Goal: Communication & Community: Connect with others

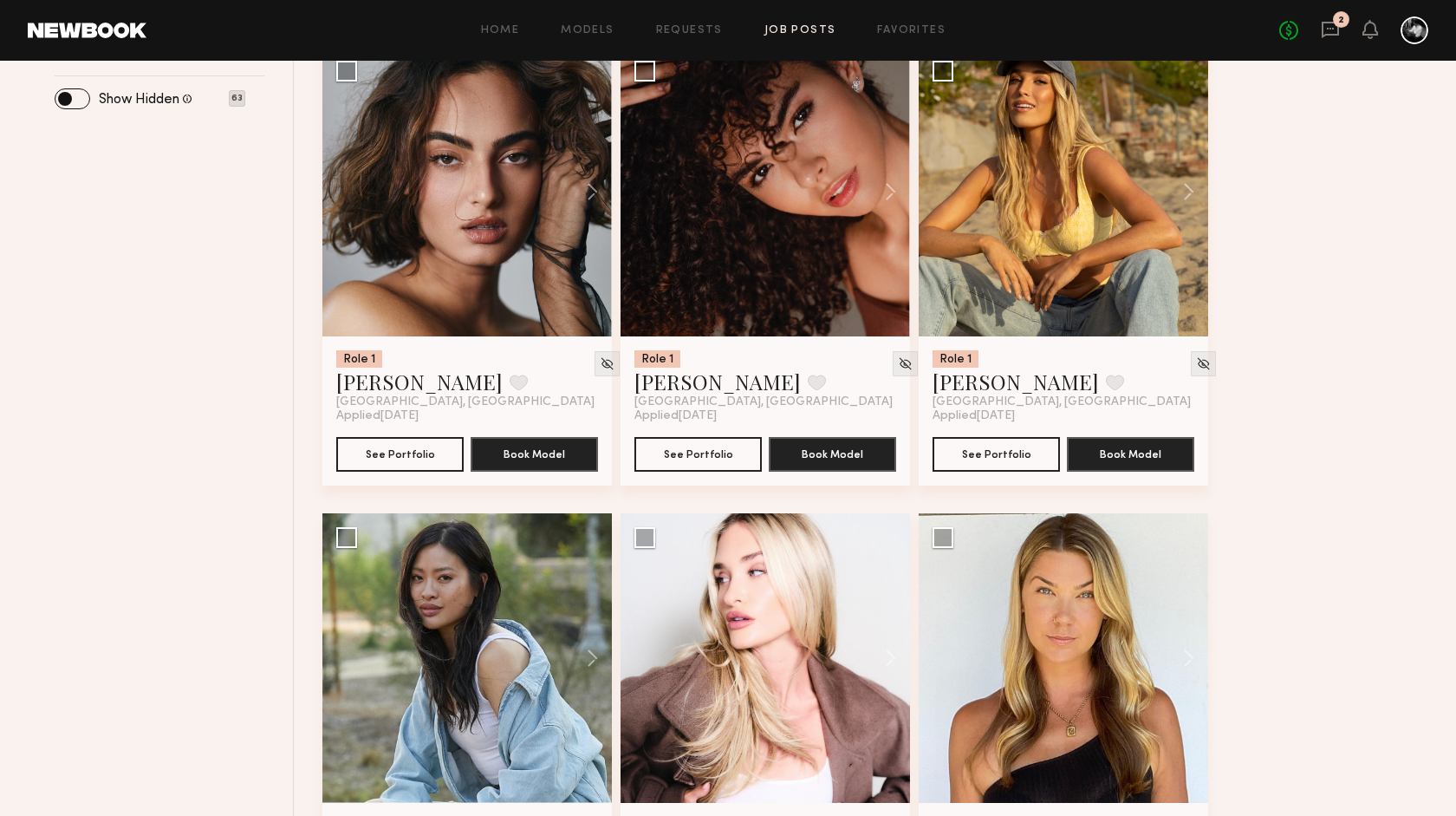
scroll to position [695, 0]
click at [1332, 29] on icon at bounding box center [1330, 29] width 7 height 2
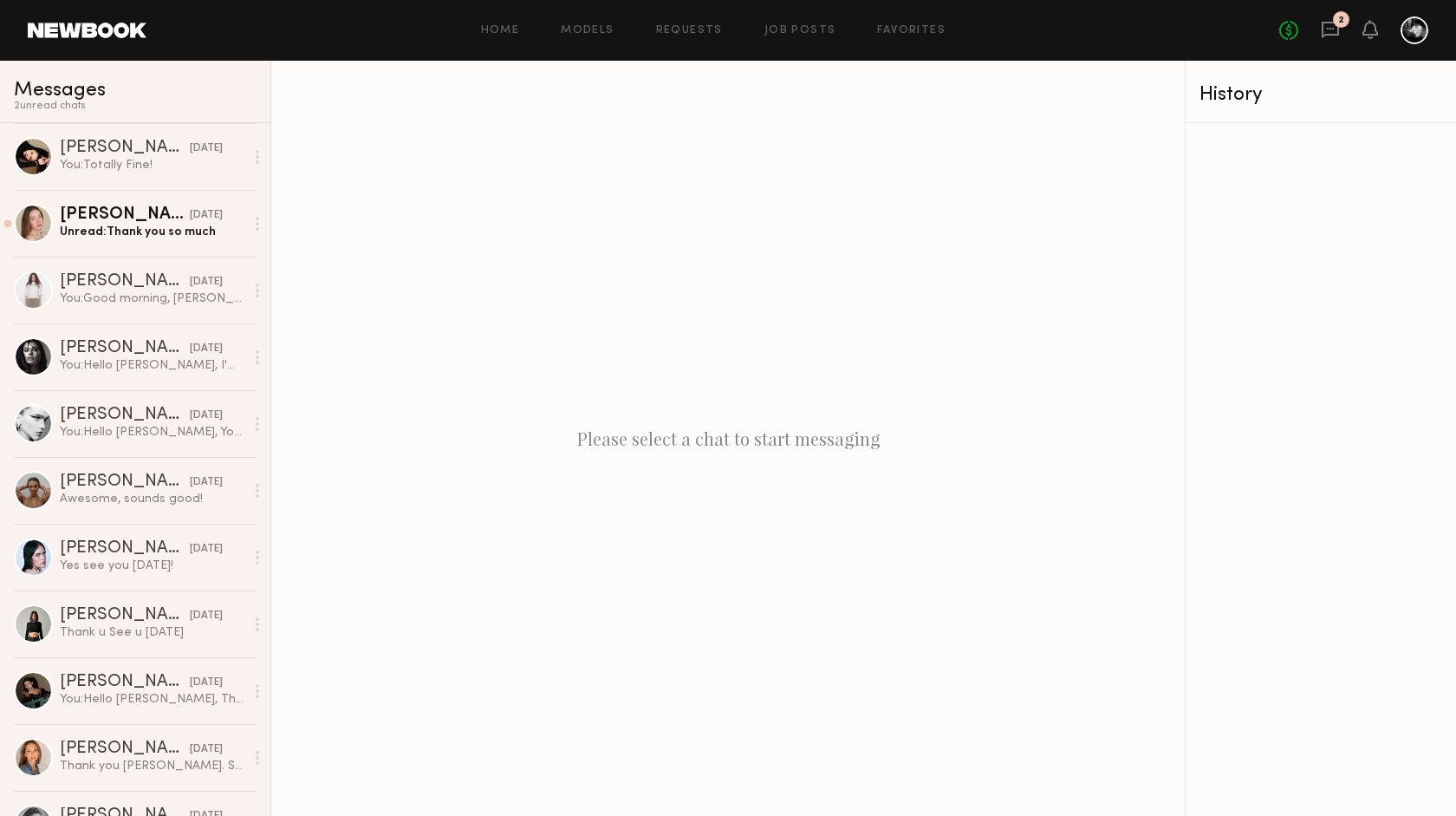
scroll to position [190, 0]
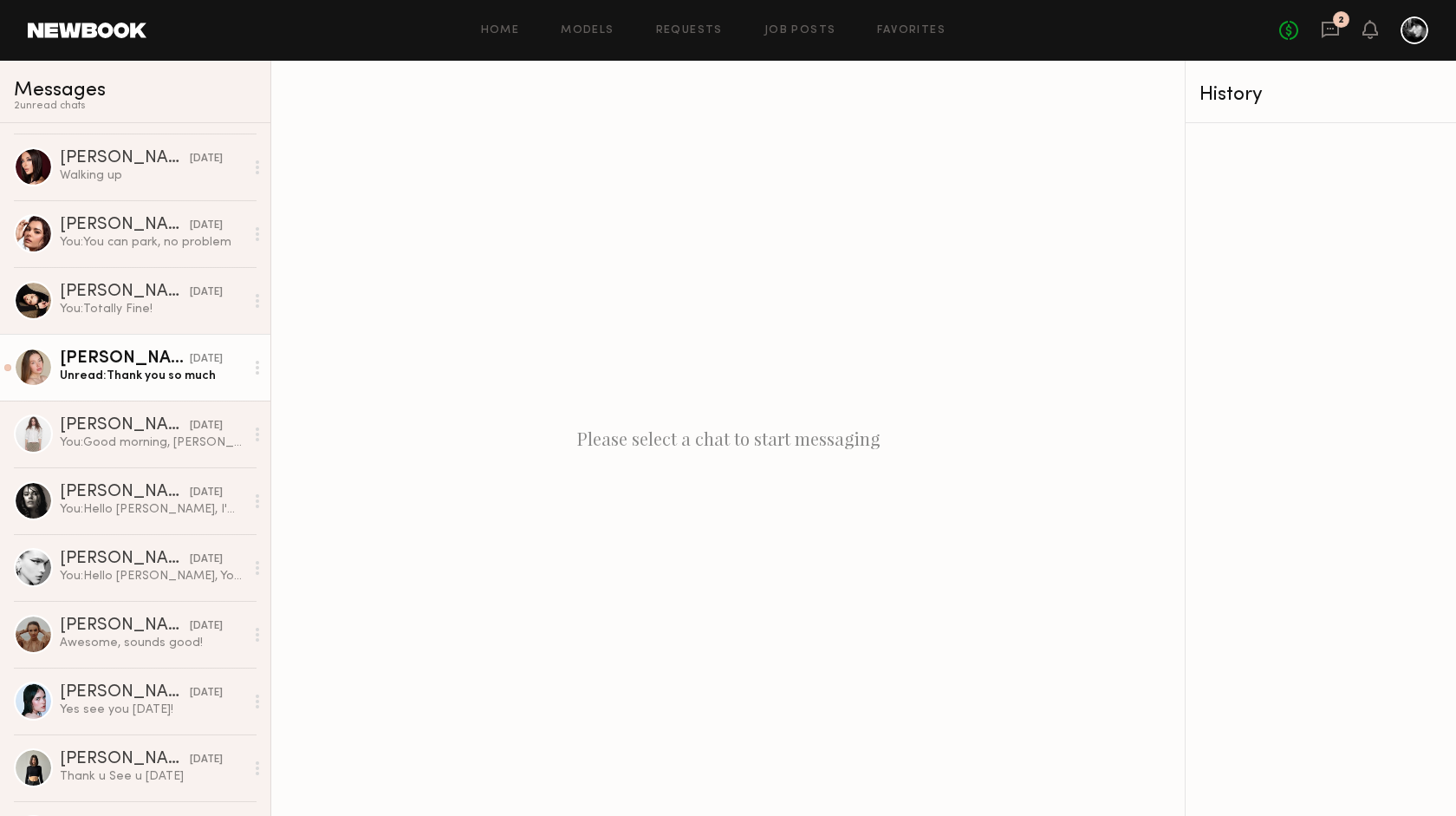
click at [173, 381] on div "Unread: Thank you so much" at bounding box center [152, 376] width 185 height 17
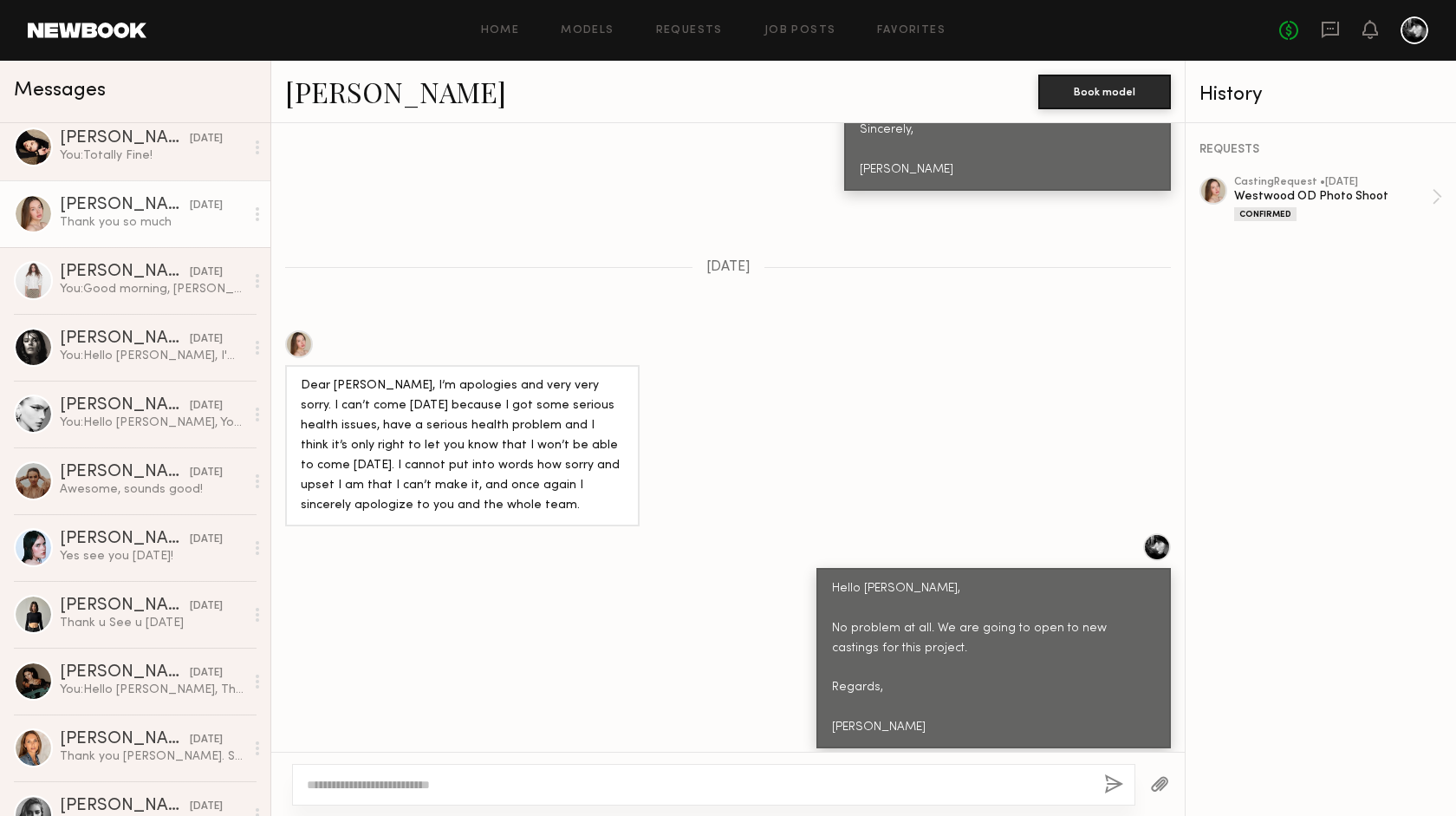
scroll to position [575, 0]
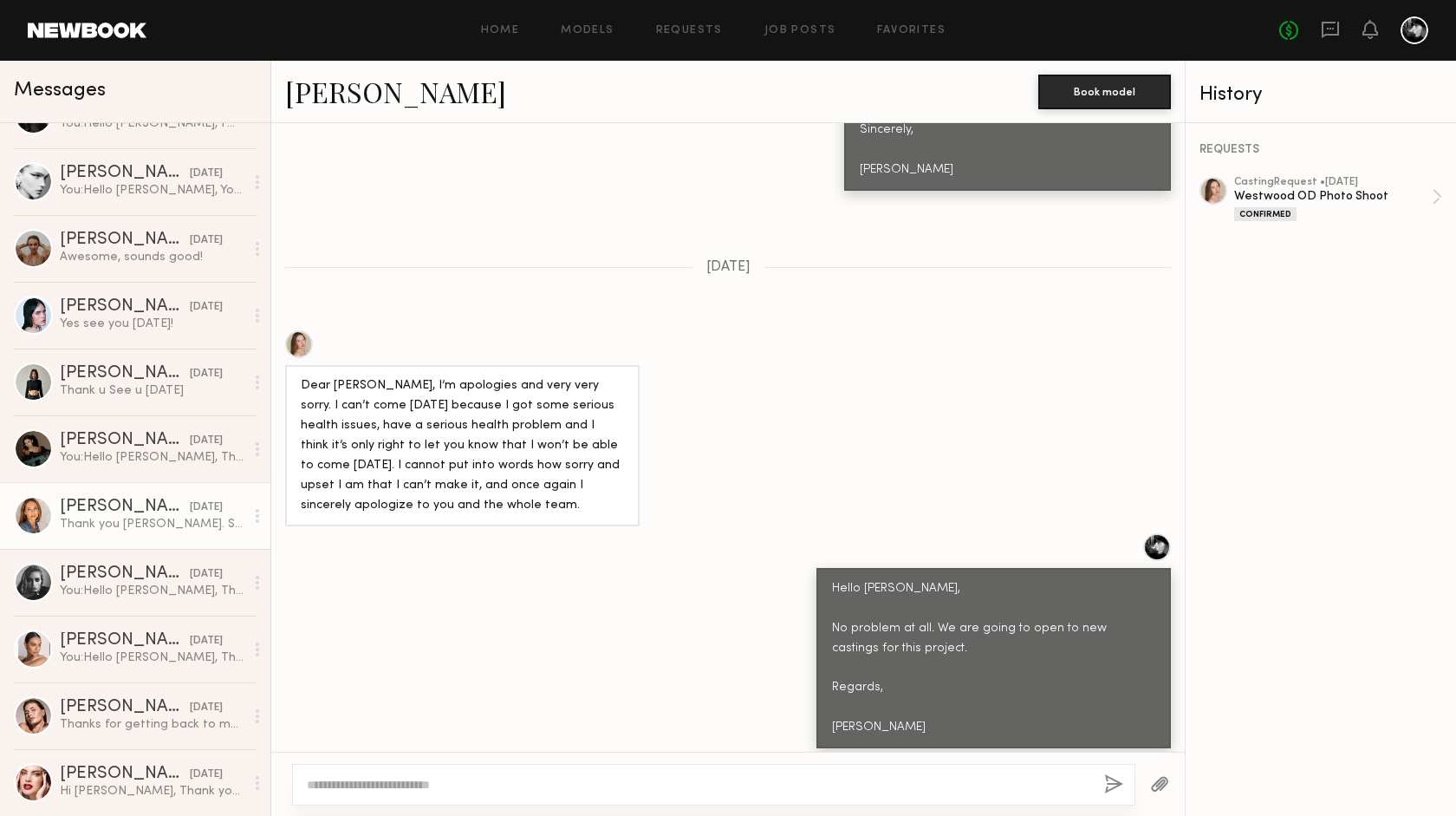
click at [176, 520] on div "Thank you Ricardo. See you tomorrow" at bounding box center [152, 525] width 185 height 17
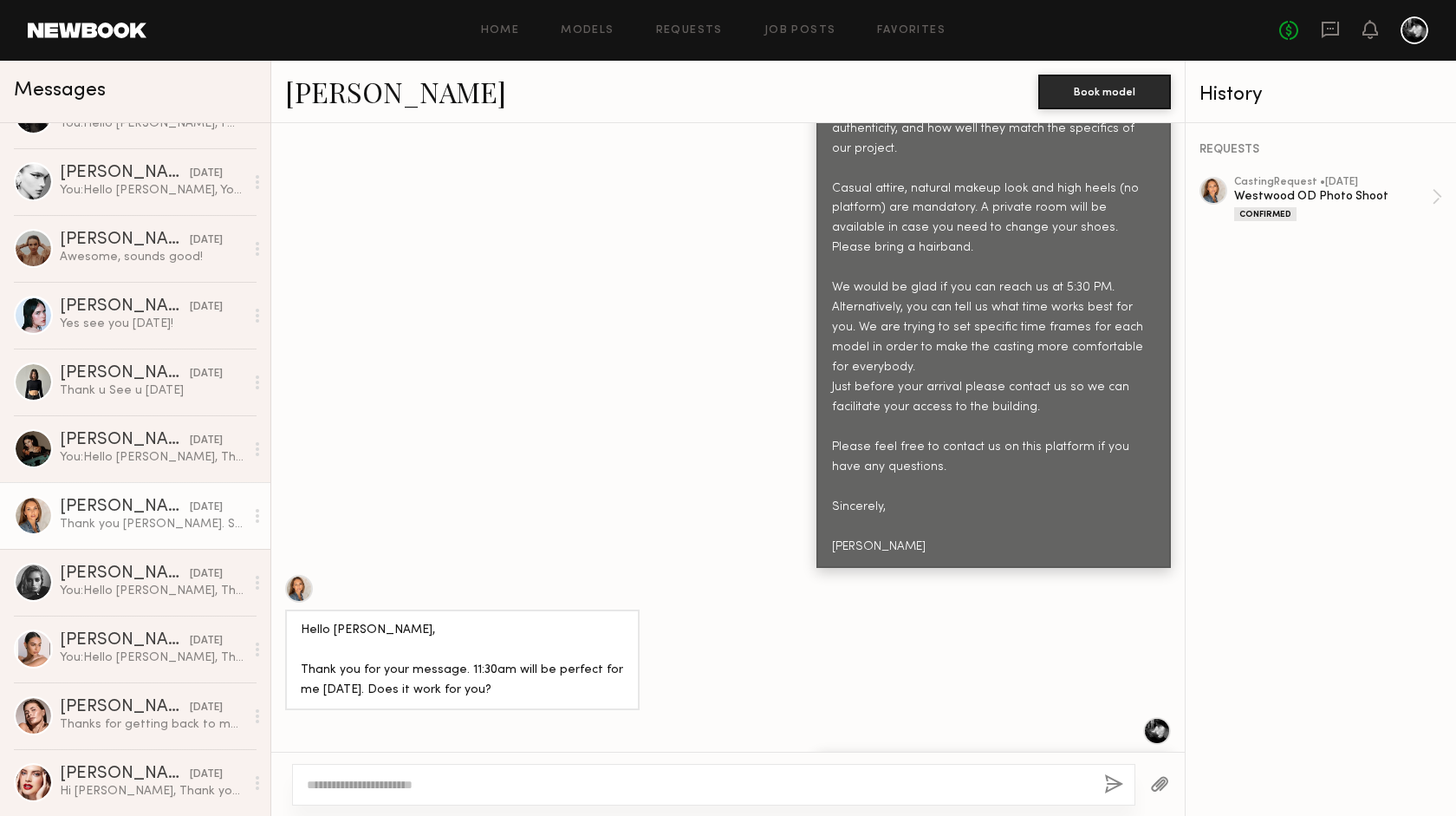
scroll to position [1067, 0]
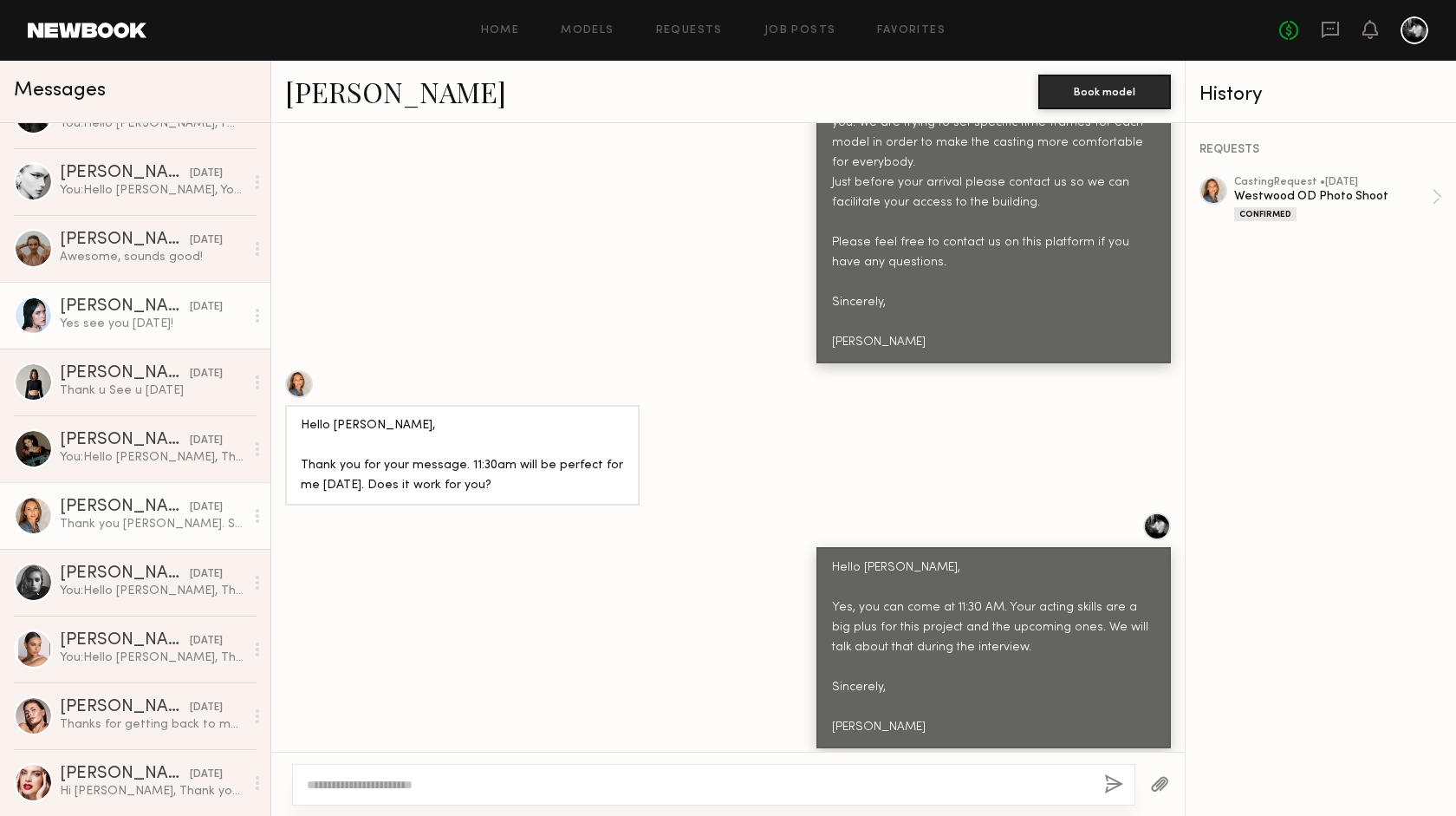
click at [131, 334] on link "Mae B. yesterday Yes see you tomorrow!" at bounding box center [135, 315] width 271 height 67
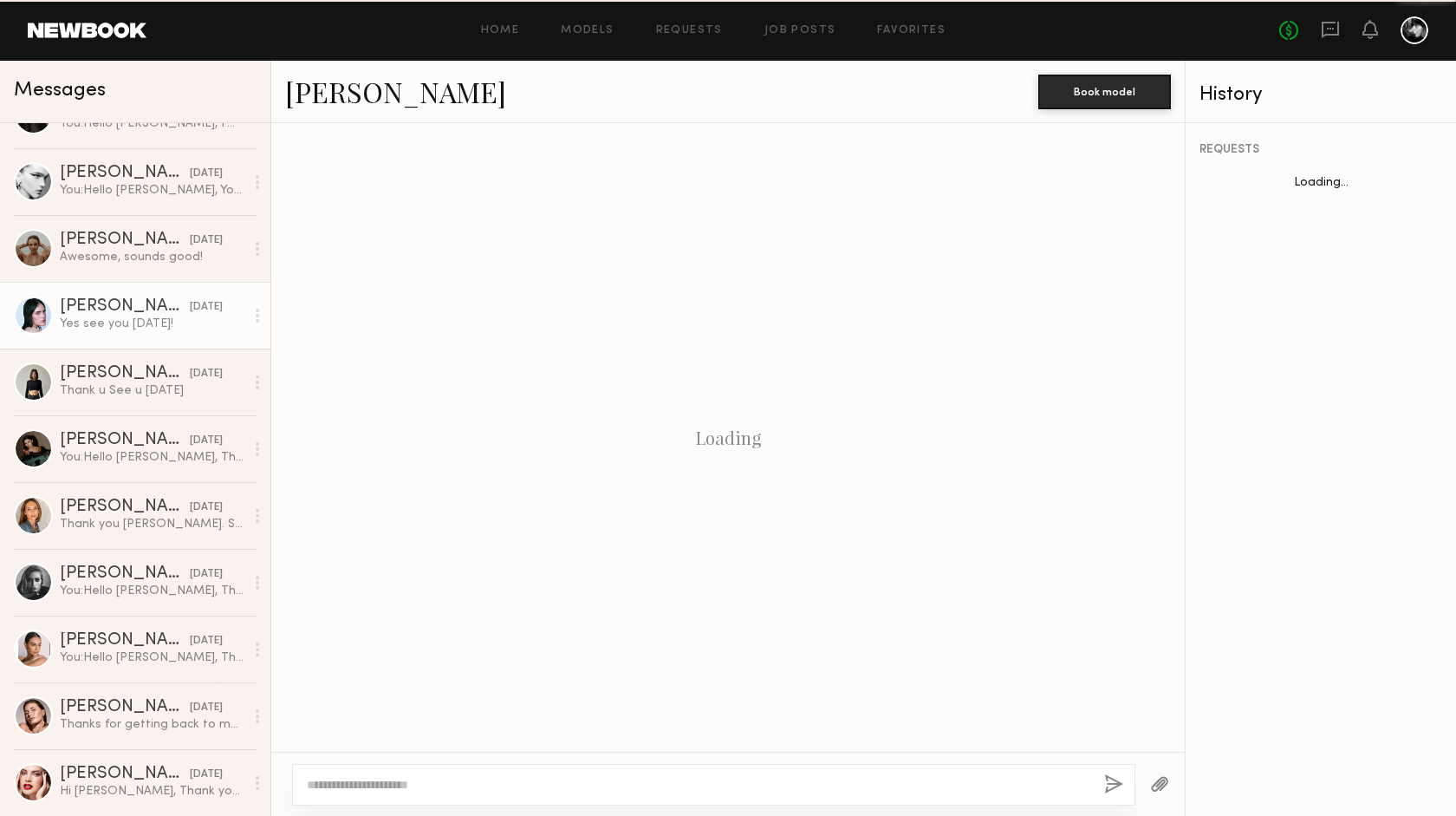
scroll to position [987, 0]
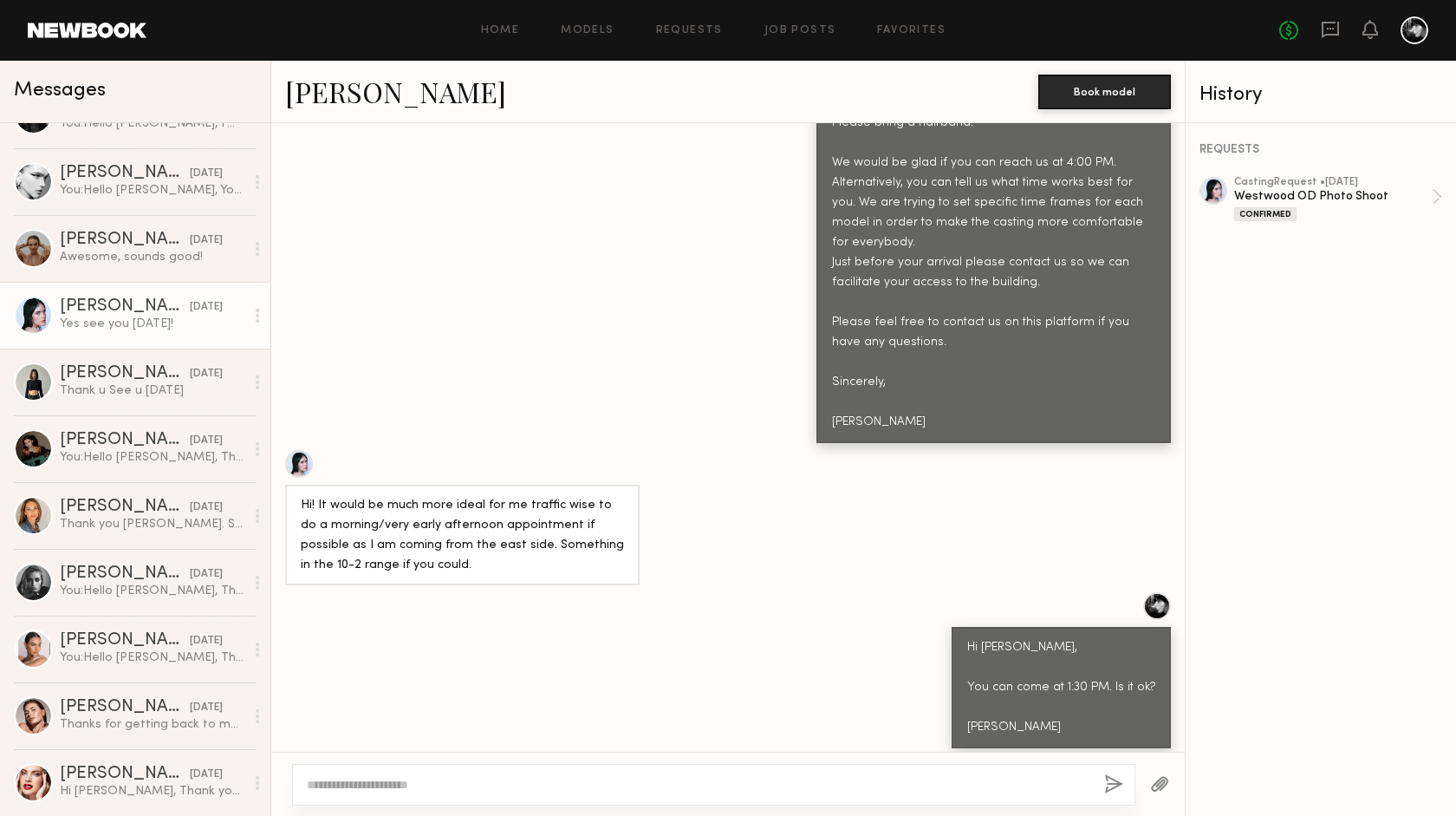
click at [1215, 187] on div at bounding box center [1214, 191] width 28 height 28
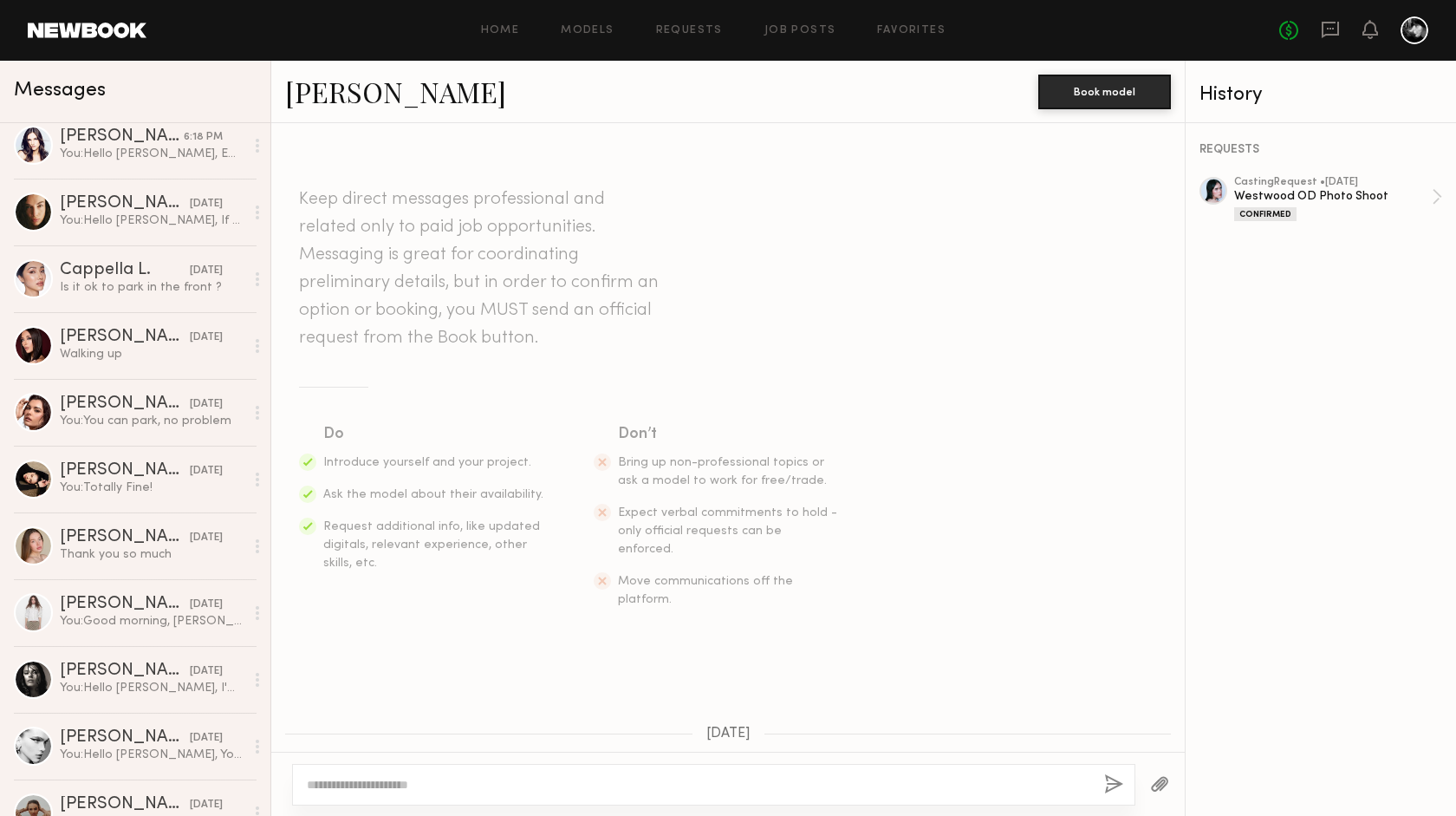
scroll to position [0, 0]
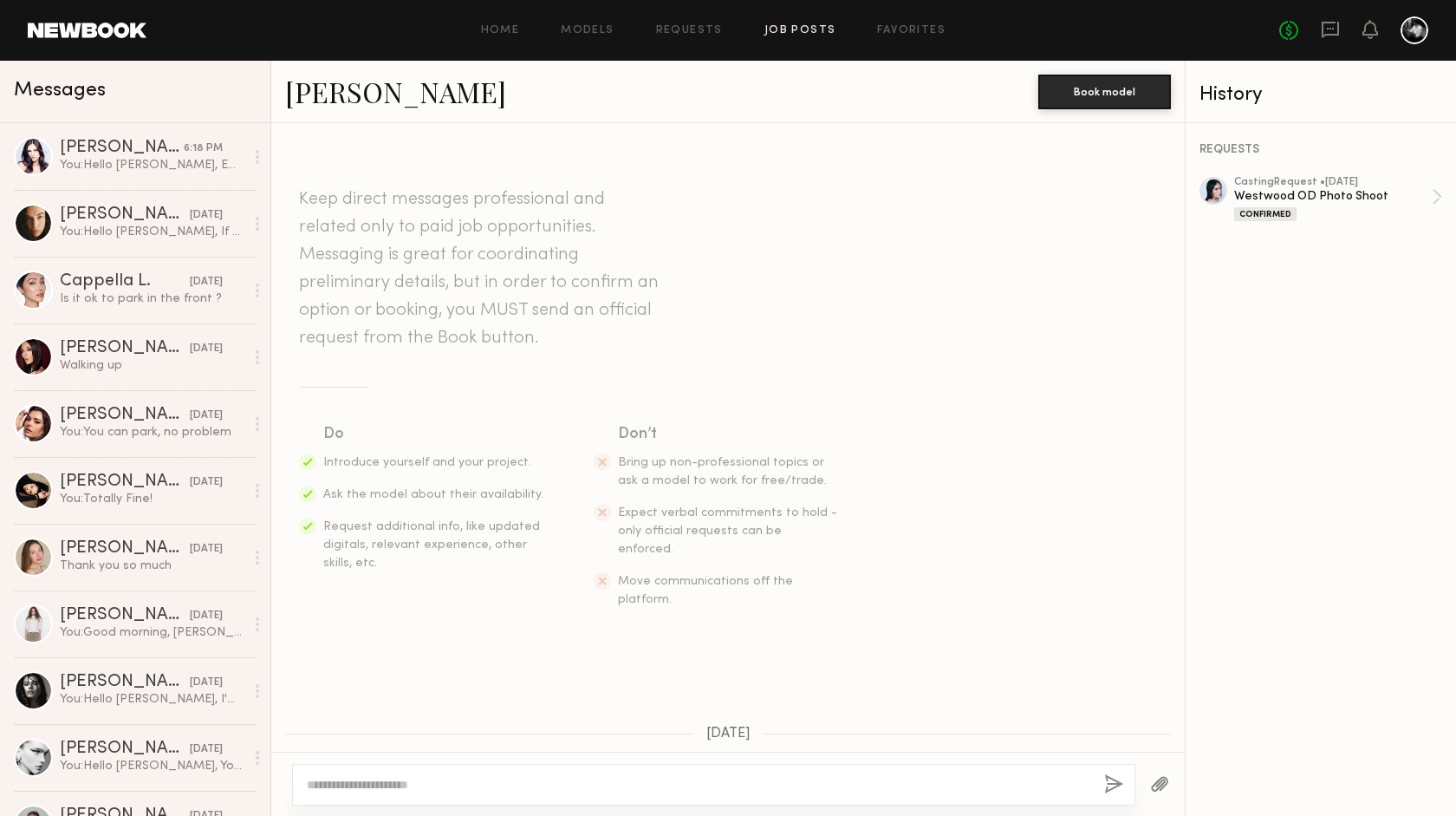
click at [795, 33] on link "Job Posts" at bounding box center [800, 31] width 72 height 11
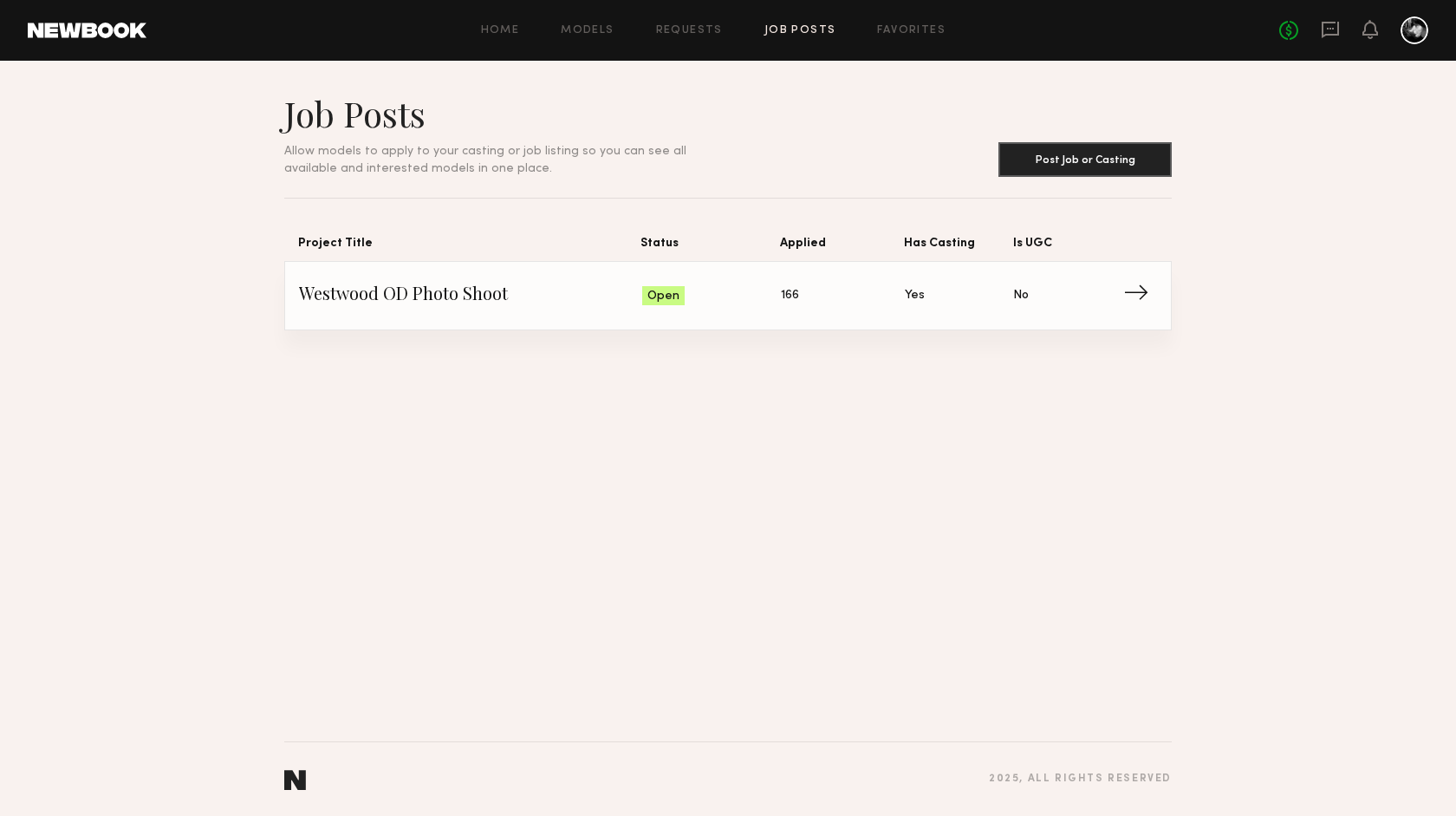
click at [1137, 289] on span "→" at bounding box center [1141, 296] width 36 height 26
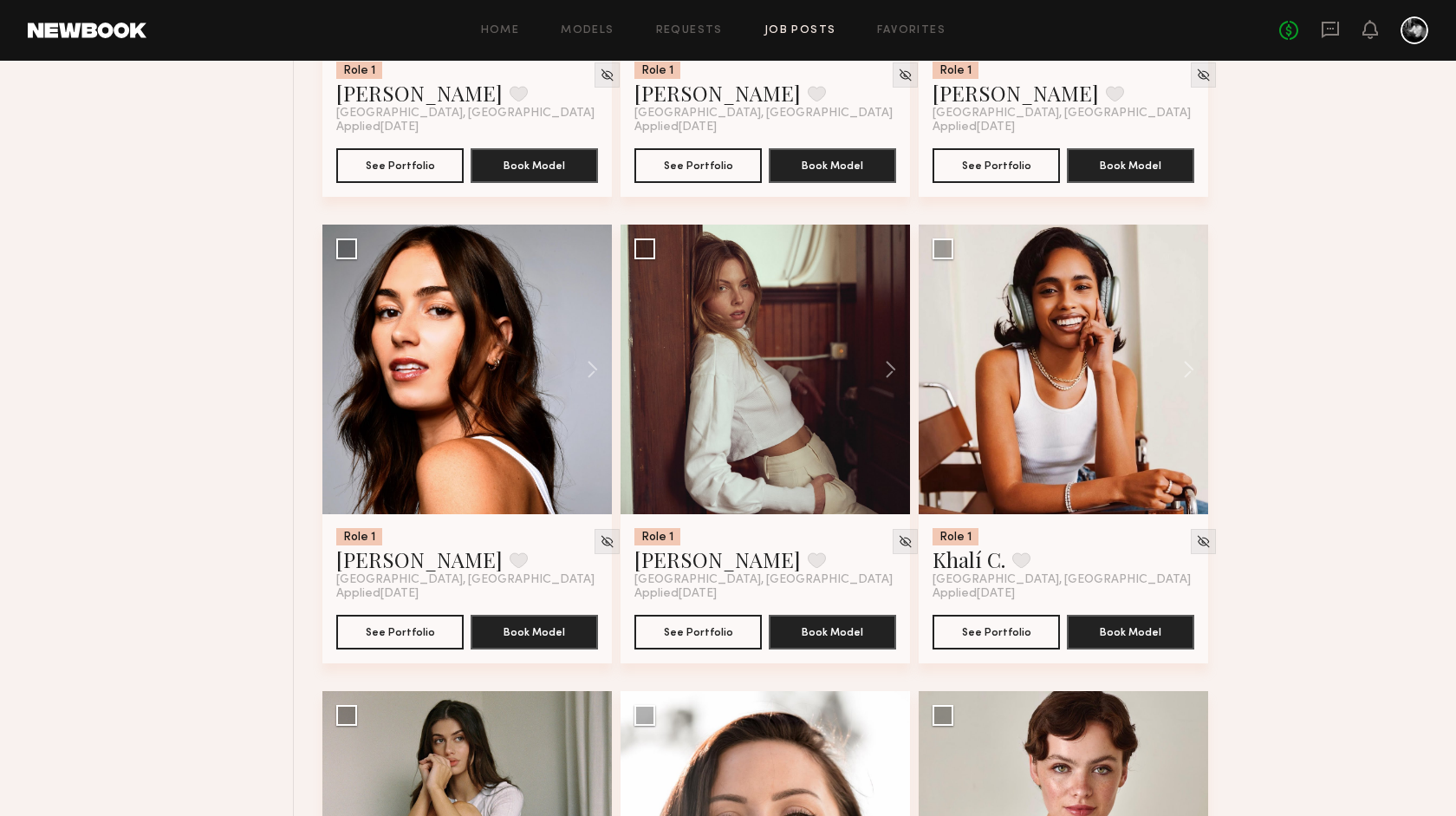
scroll to position [3783, 0]
click at [1374, 22] on icon at bounding box center [1370, 29] width 16 height 19
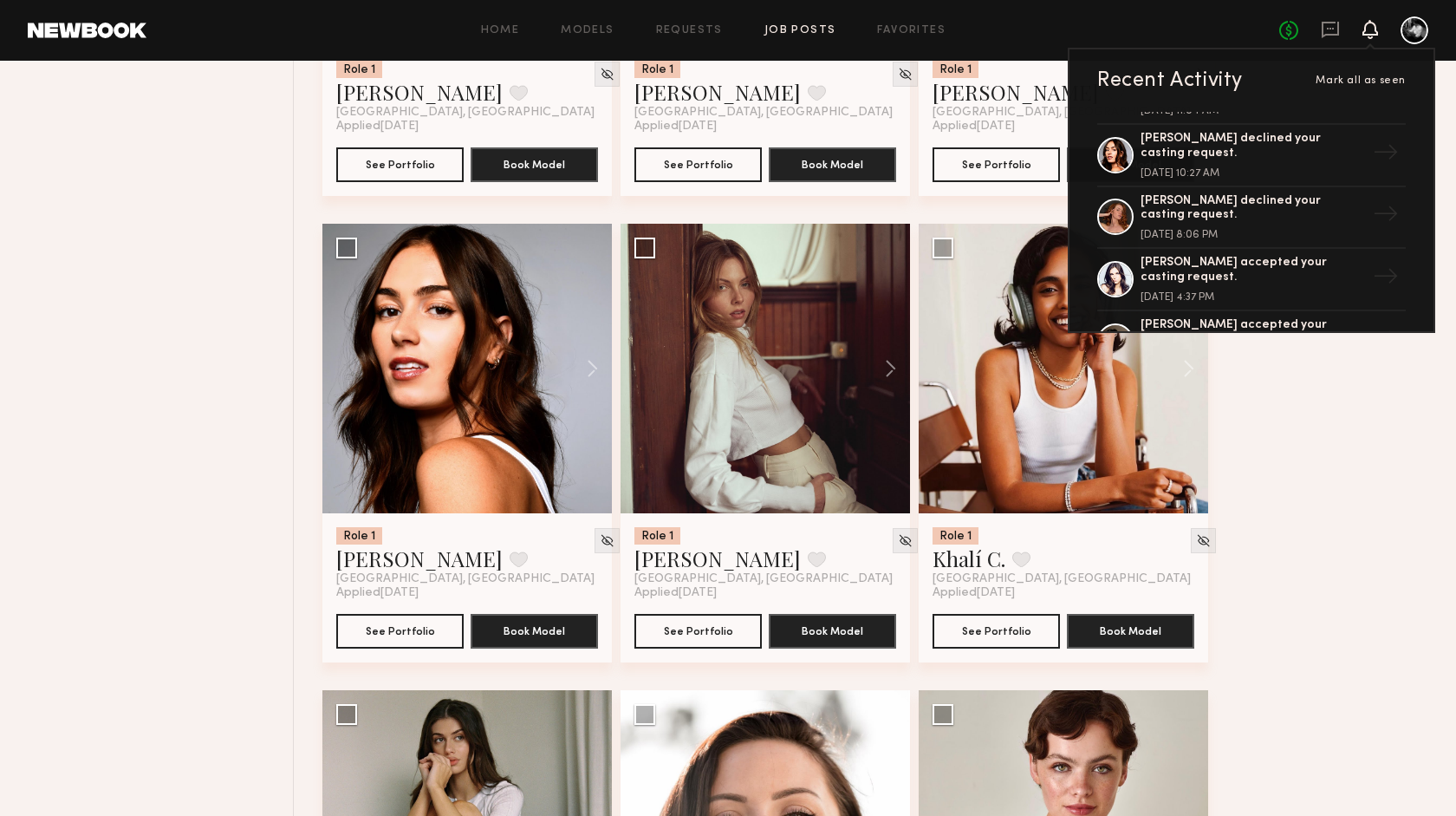
scroll to position [298, 0]
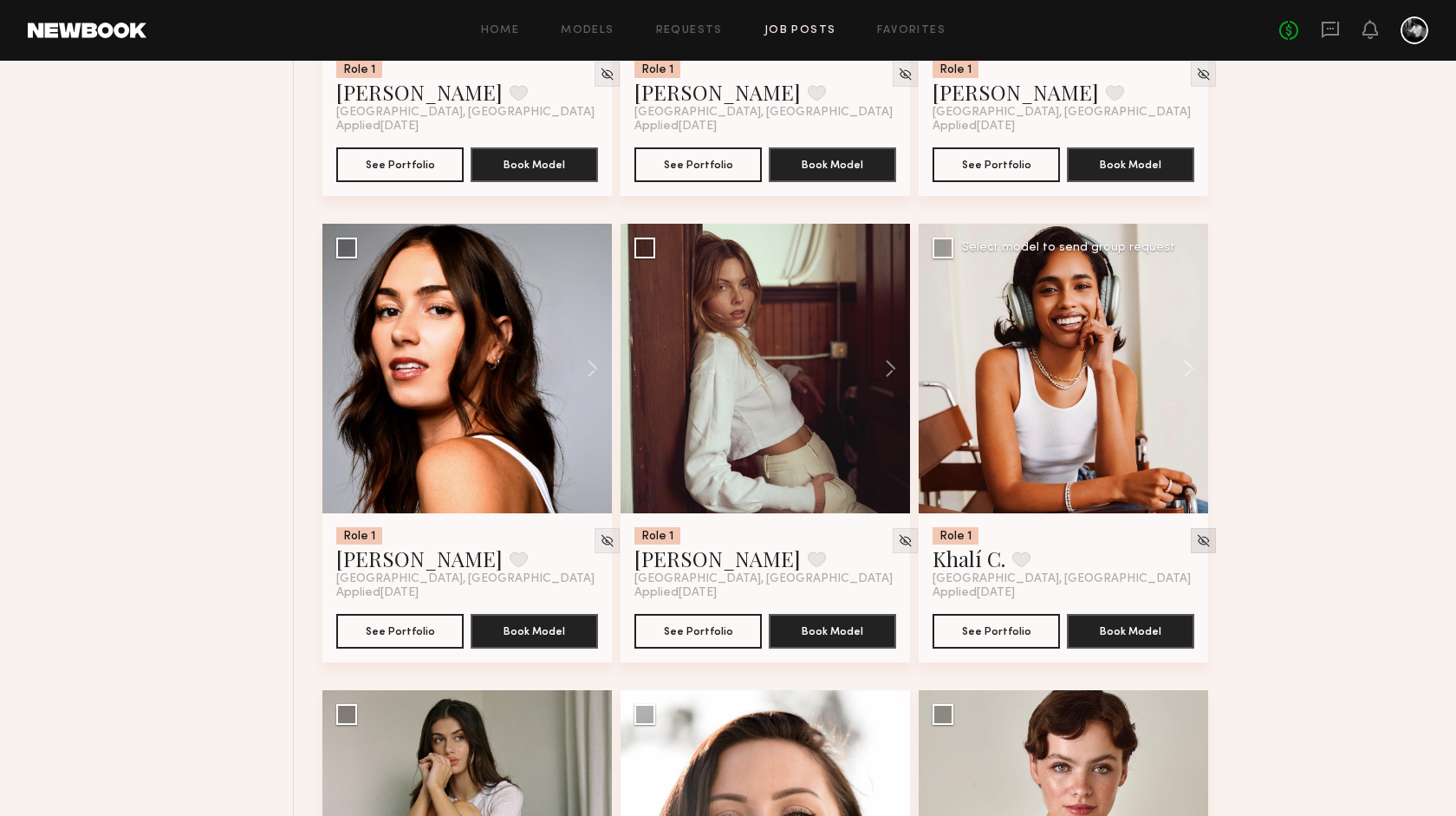
click at [1196, 542] on img at bounding box center [1204, 541] width 15 height 15
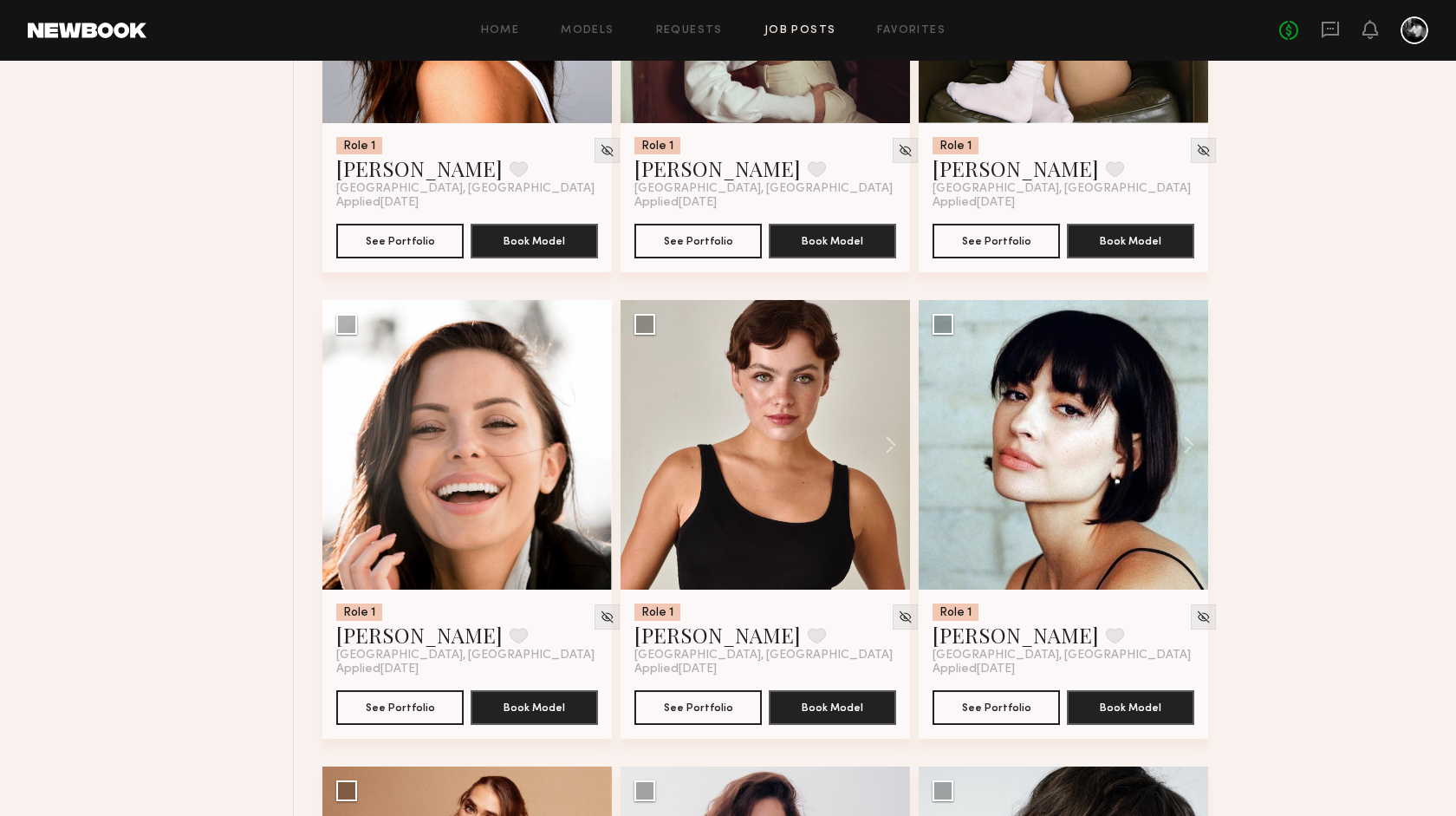
scroll to position [4176, 0]
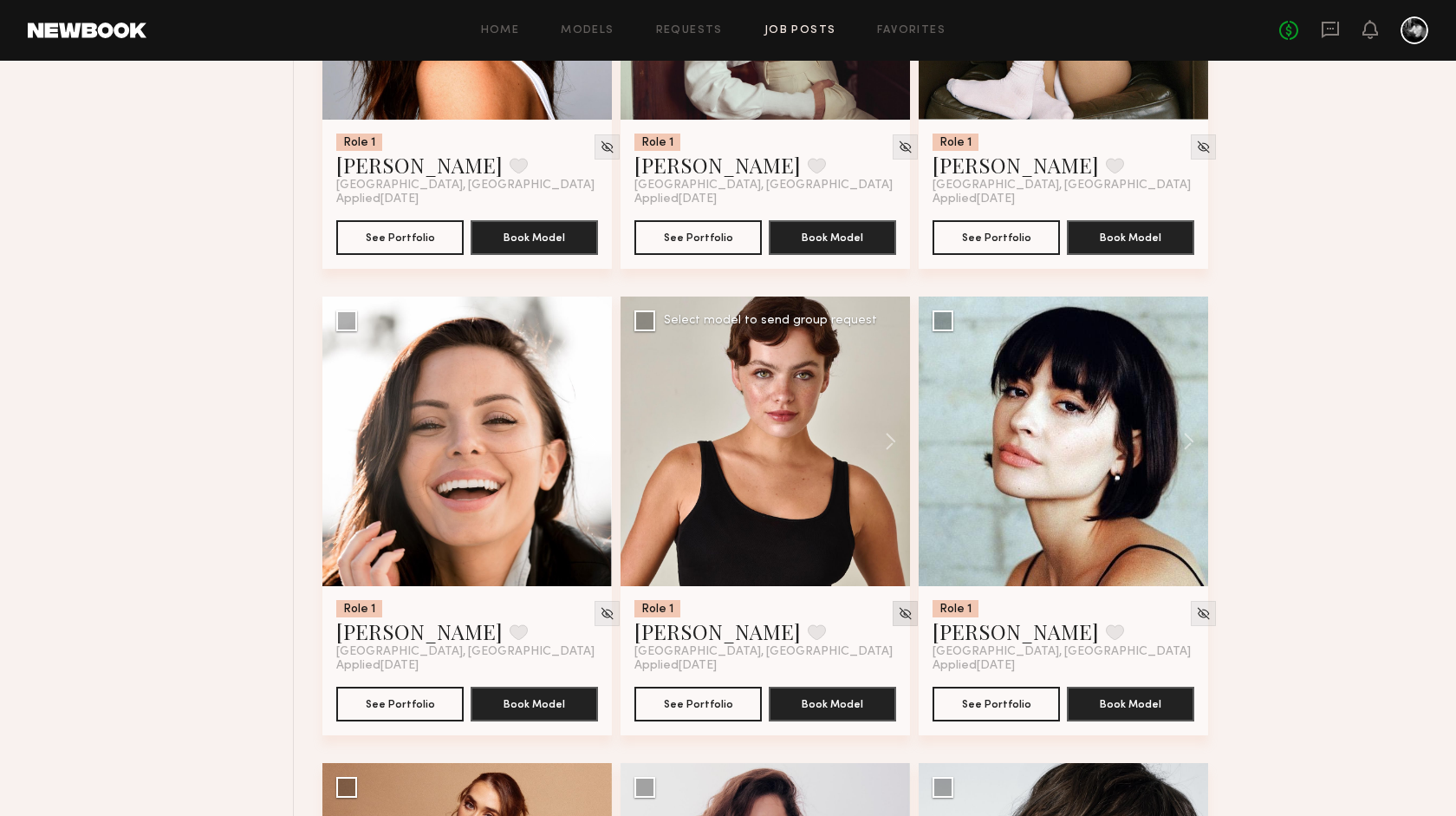
click at [899, 609] on img at bounding box center [906, 614] width 15 height 15
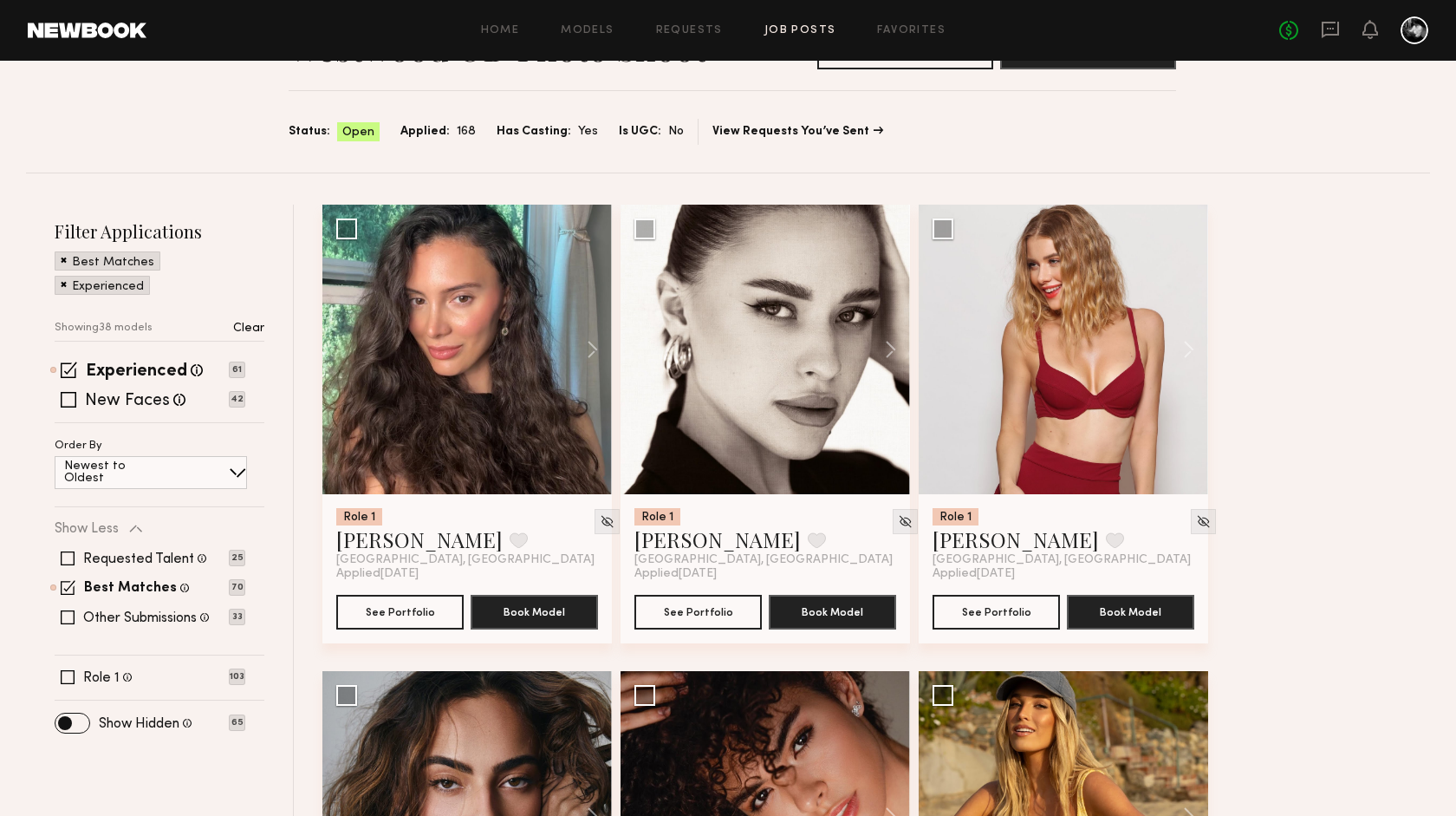
scroll to position [0, 0]
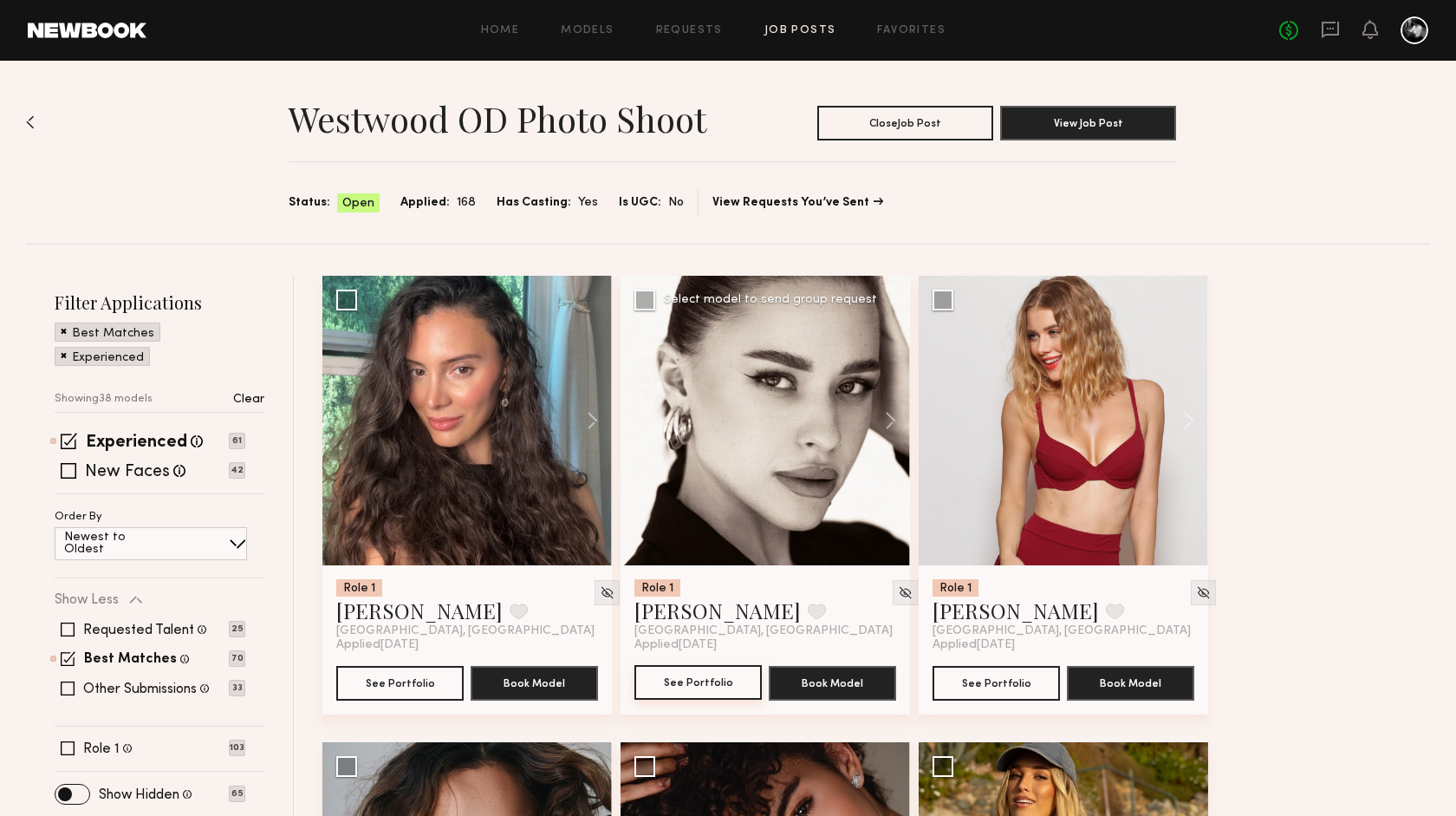
click at [688, 690] on button "See Portfolio" at bounding box center [698, 682] width 127 height 35
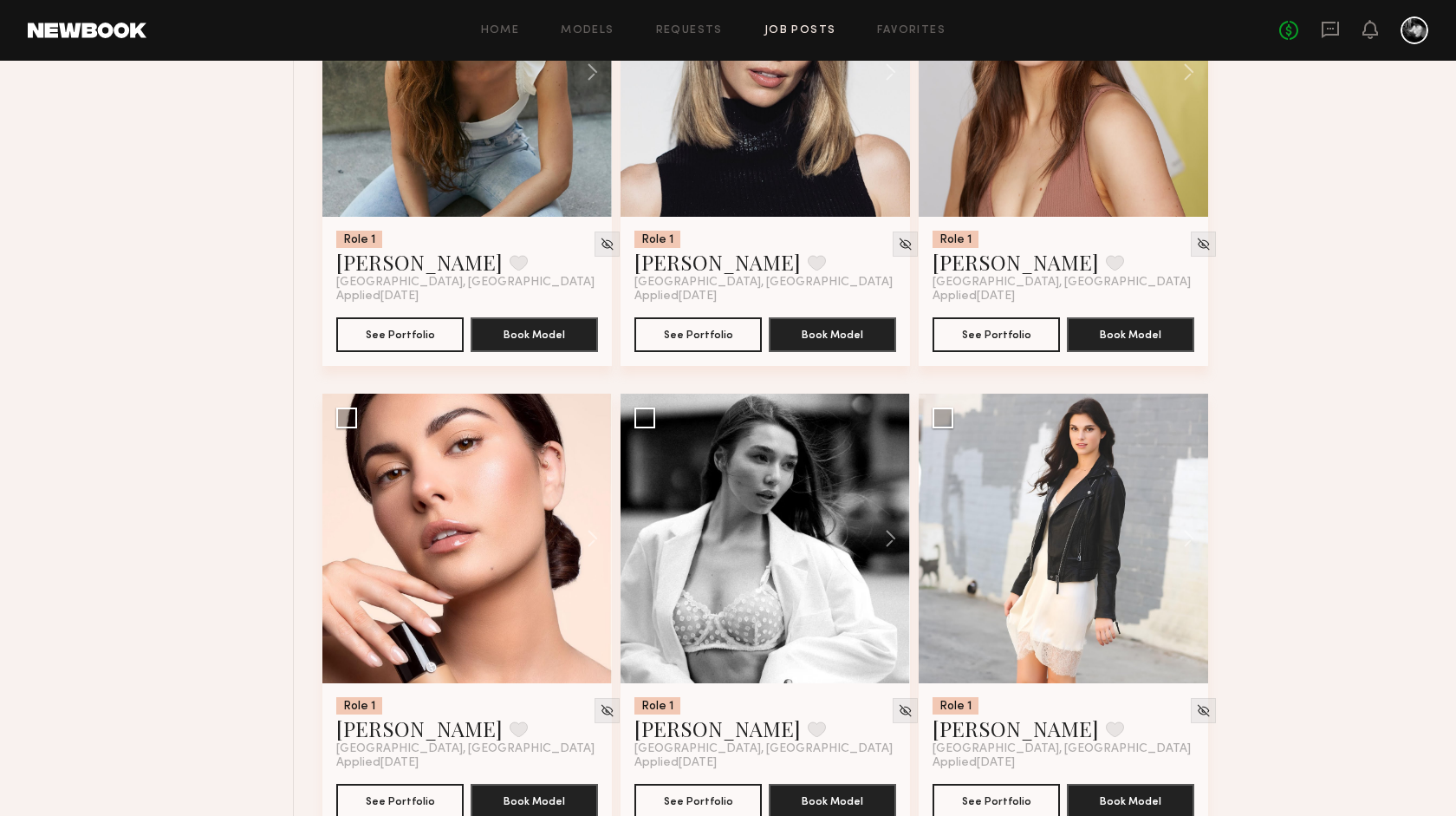
scroll to position [2982, 0]
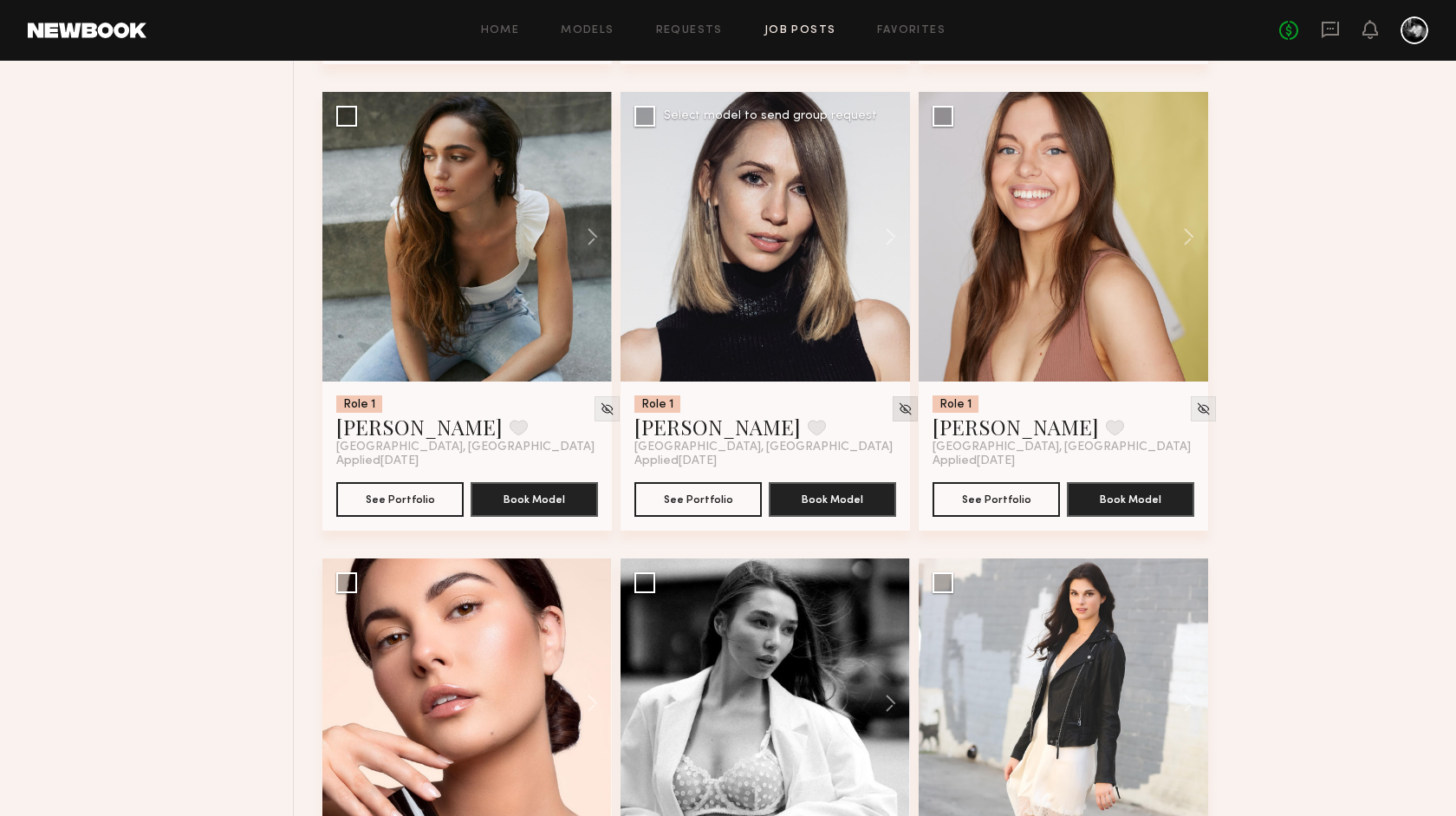
click at [899, 413] on img at bounding box center [906, 408] width 15 height 15
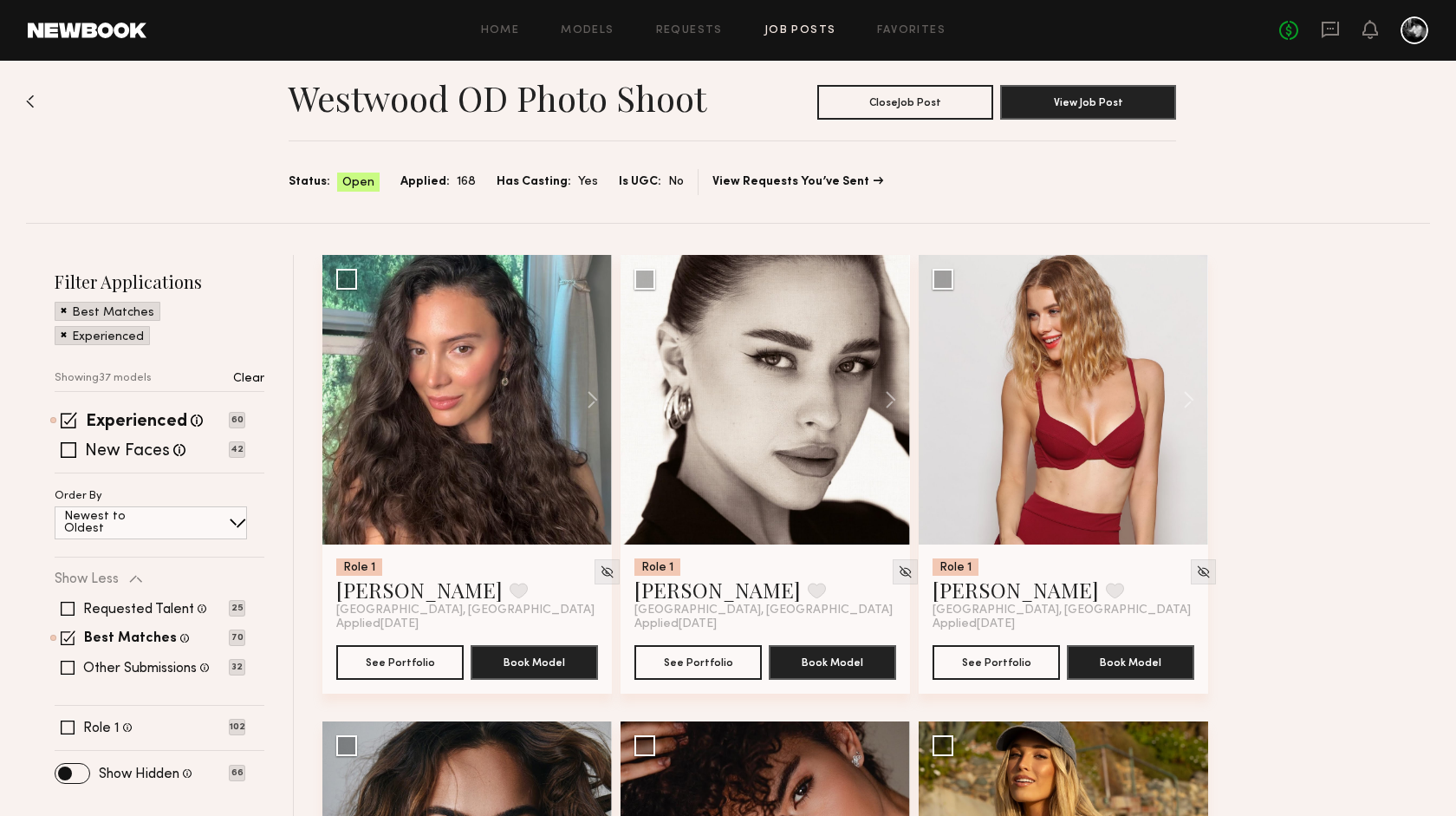
scroll to position [0, 0]
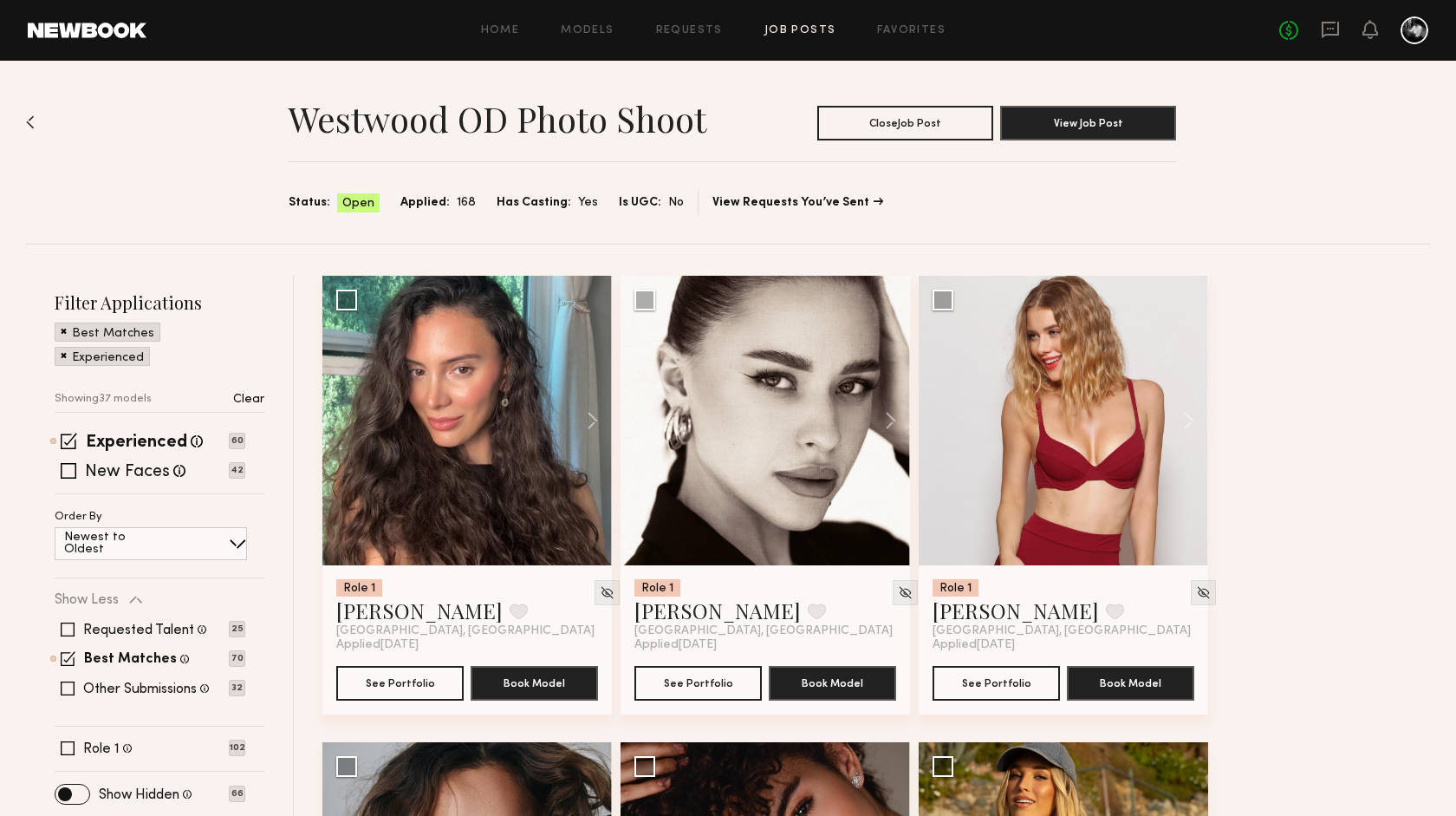
click at [791, 24] on div "Home Models Requests Job Posts Favorites Sign Out No fees up to $5,000" at bounding box center [787, 31] width 1282 height 28
click at [792, 24] on div "Home Models Requests Job Posts Favorites Sign Out No fees up to $5,000" at bounding box center [787, 31] width 1282 height 28
click at [794, 26] on link "Job Posts" at bounding box center [800, 31] width 72 height 11
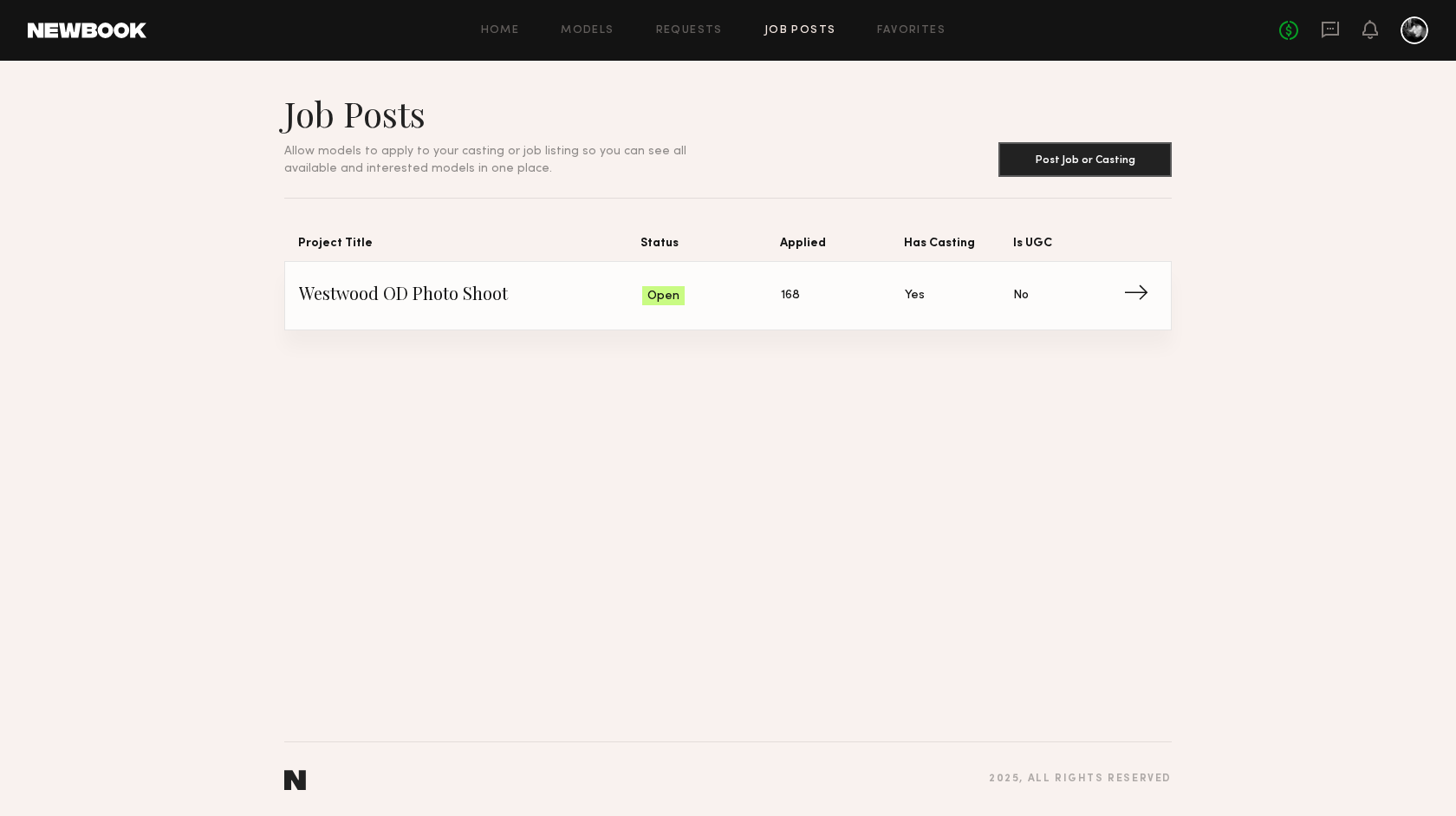
click at [1137, 289] on span "→" at bounding box center [1141, 296] width 36 height 26
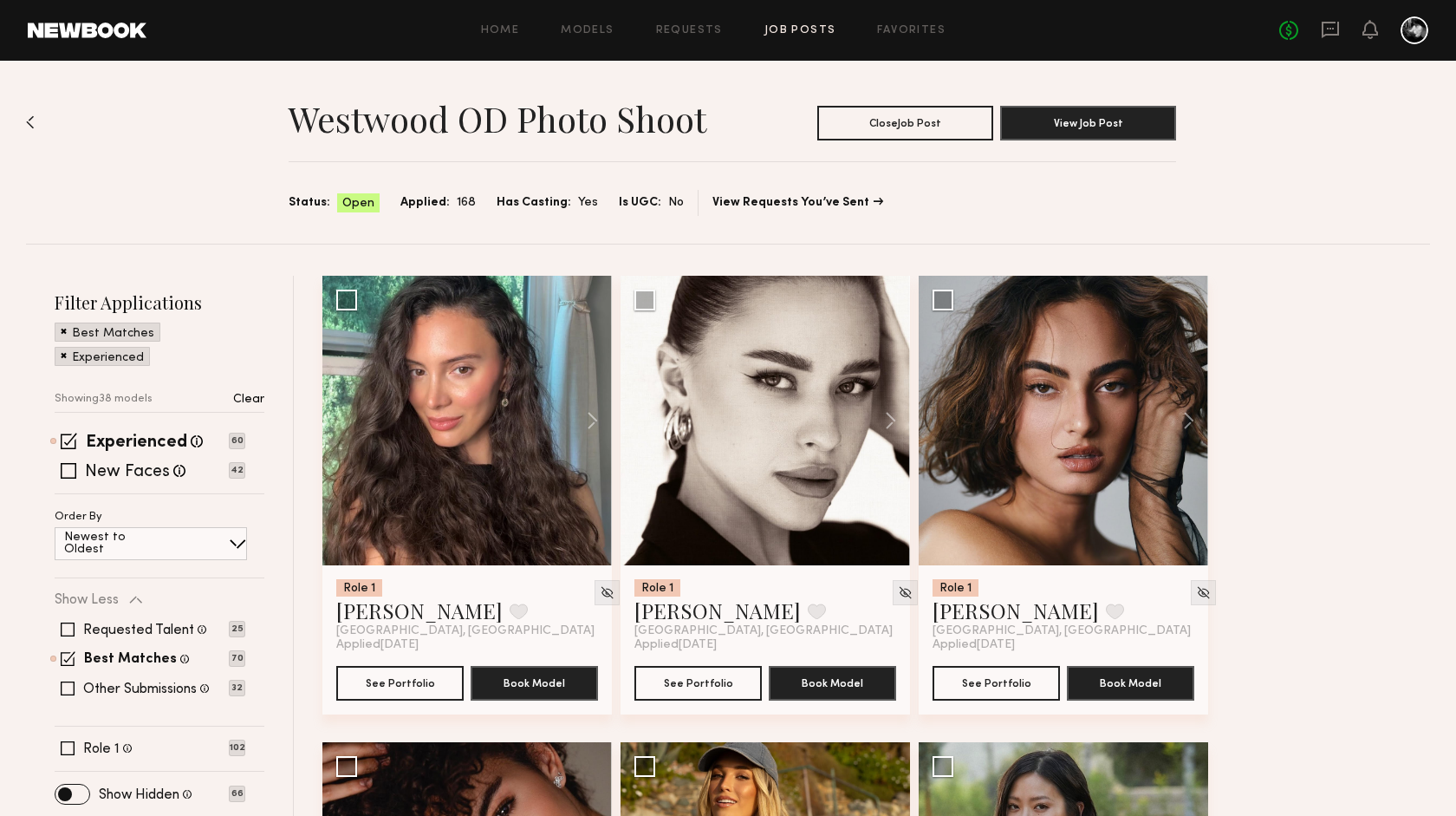
click at [365, 200] on span "Open" at bounding box center [358, 203] width 32 height 18
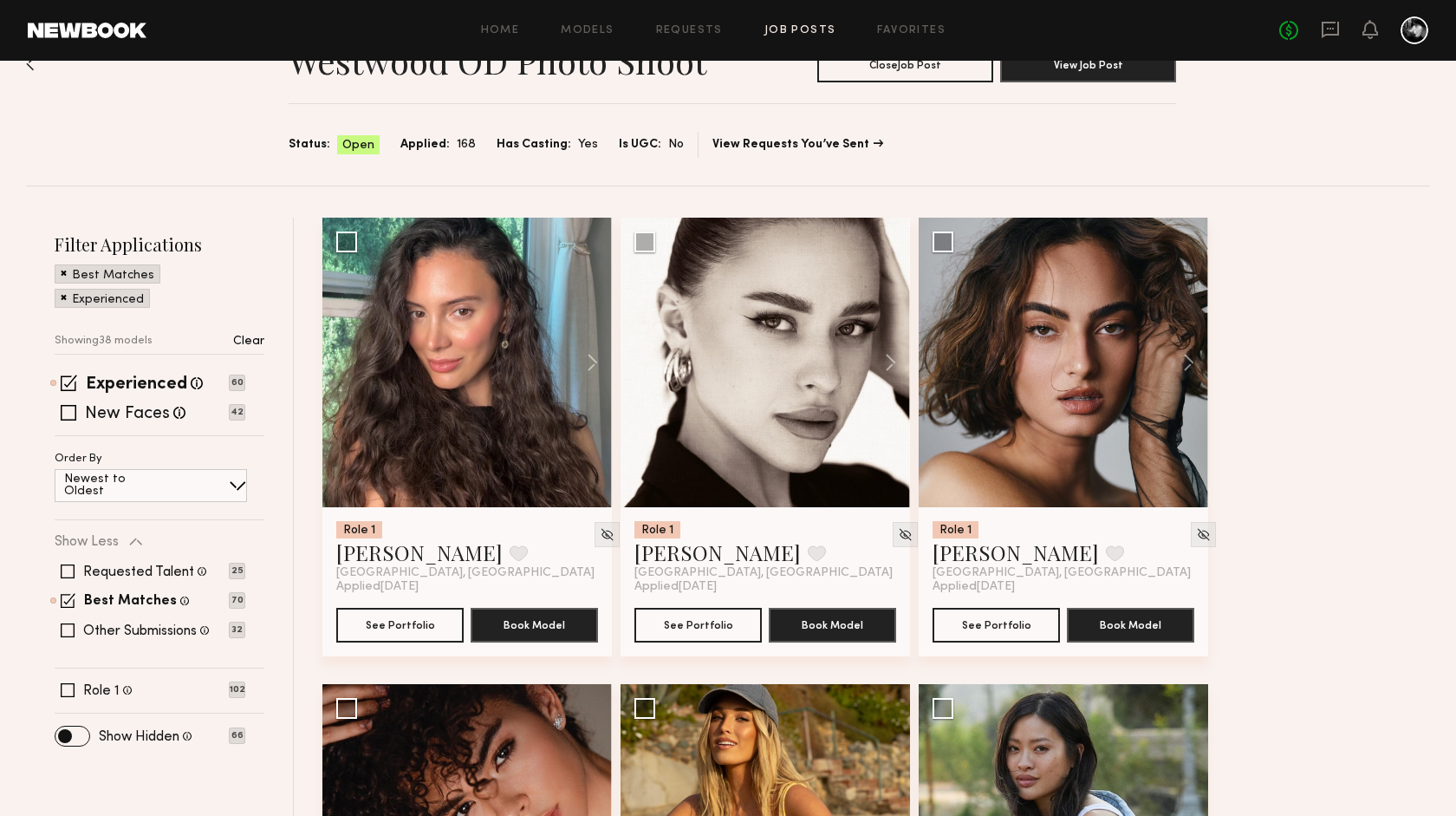
scroll to position [60, 0]
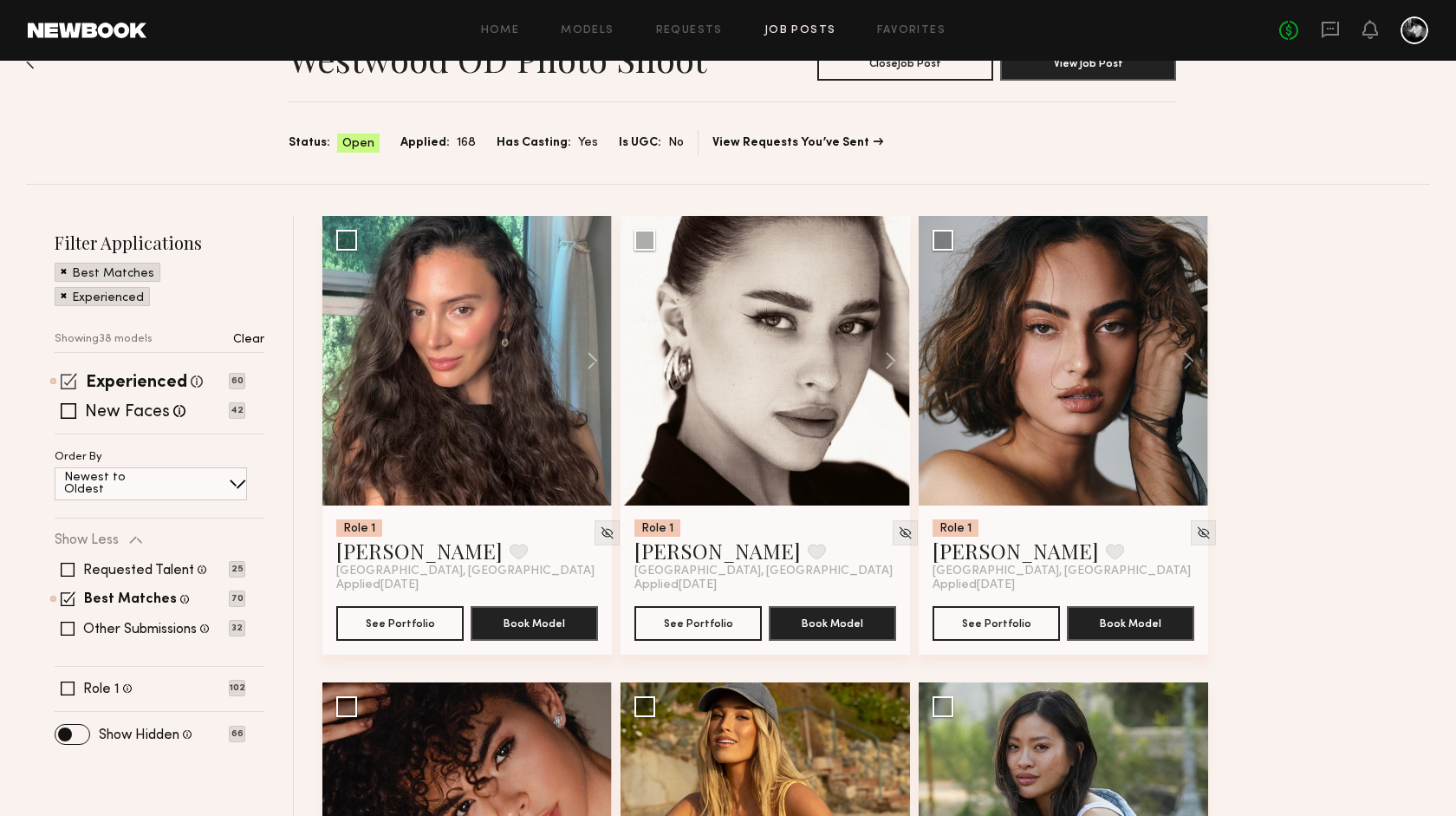
click at [67, 384] on span at bounding box center [69, 381] width 17 height 17
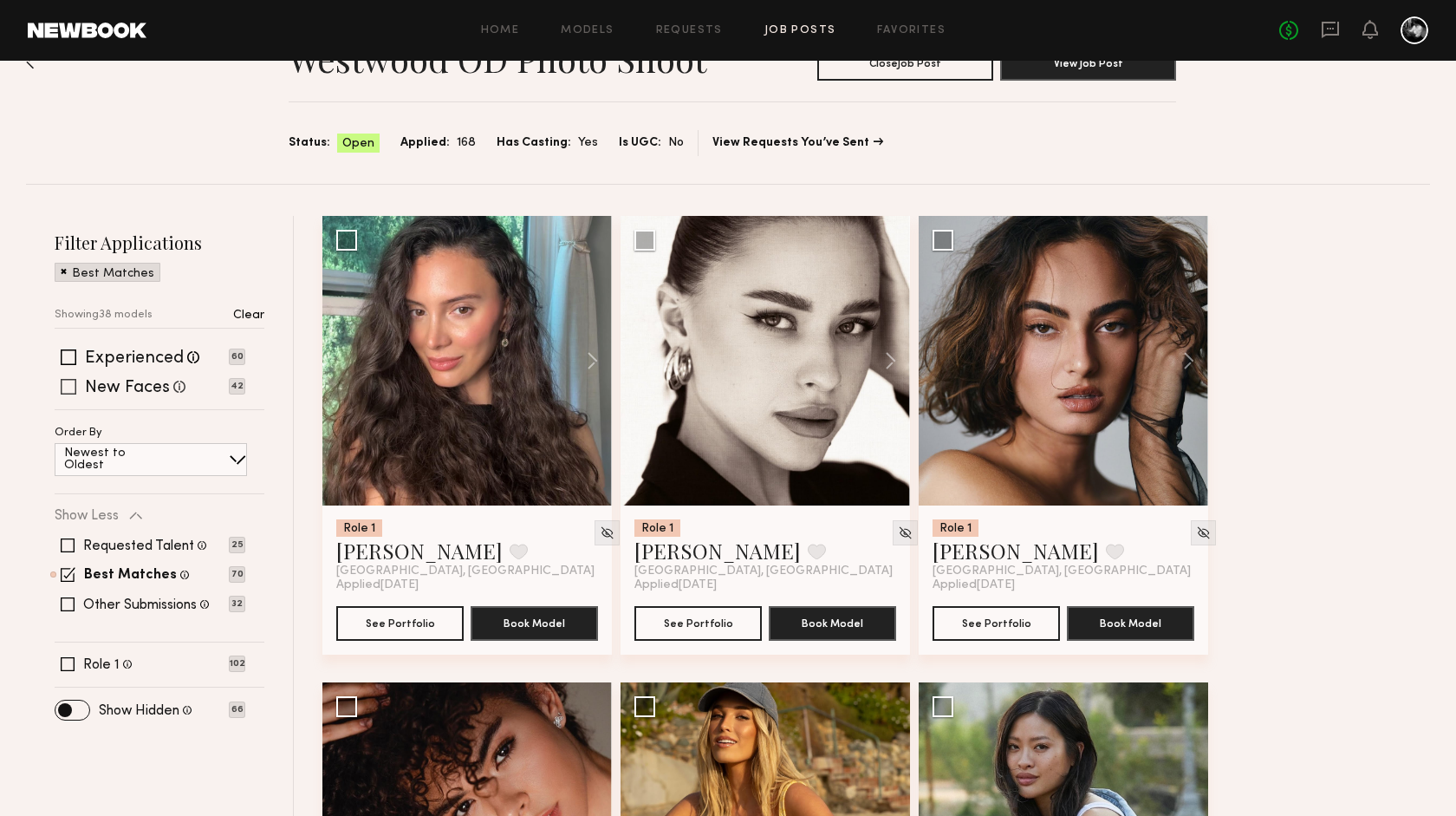
click at [70, 384] on span at bounding box center [68, 386] width 16 height 16
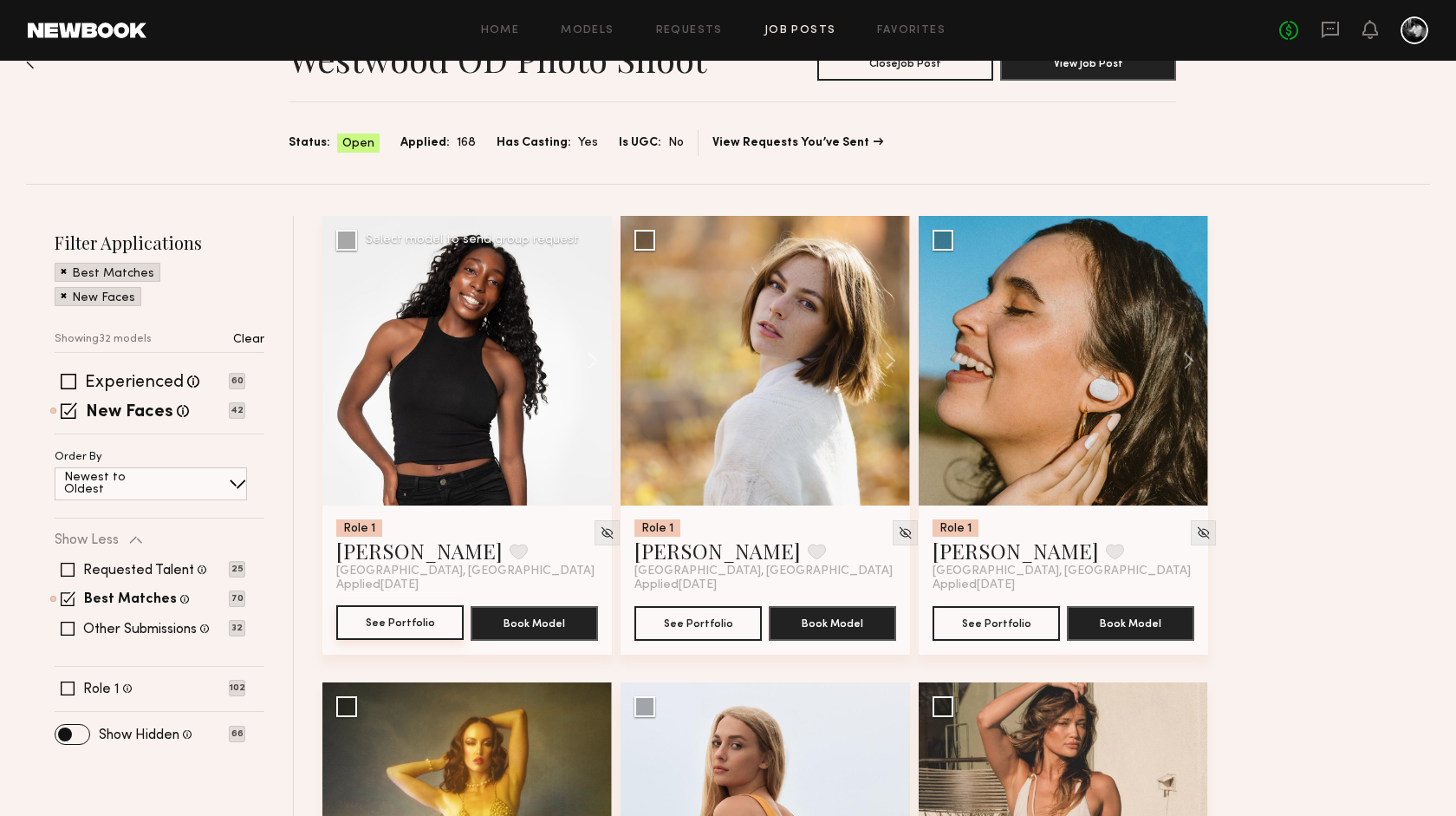
click at [420, 622] on button "See Portfolio" at bounding box center [400, 622] width 127 height 35
click at [600, 531] on img at bounding box center [607, 533] width 15 height 15
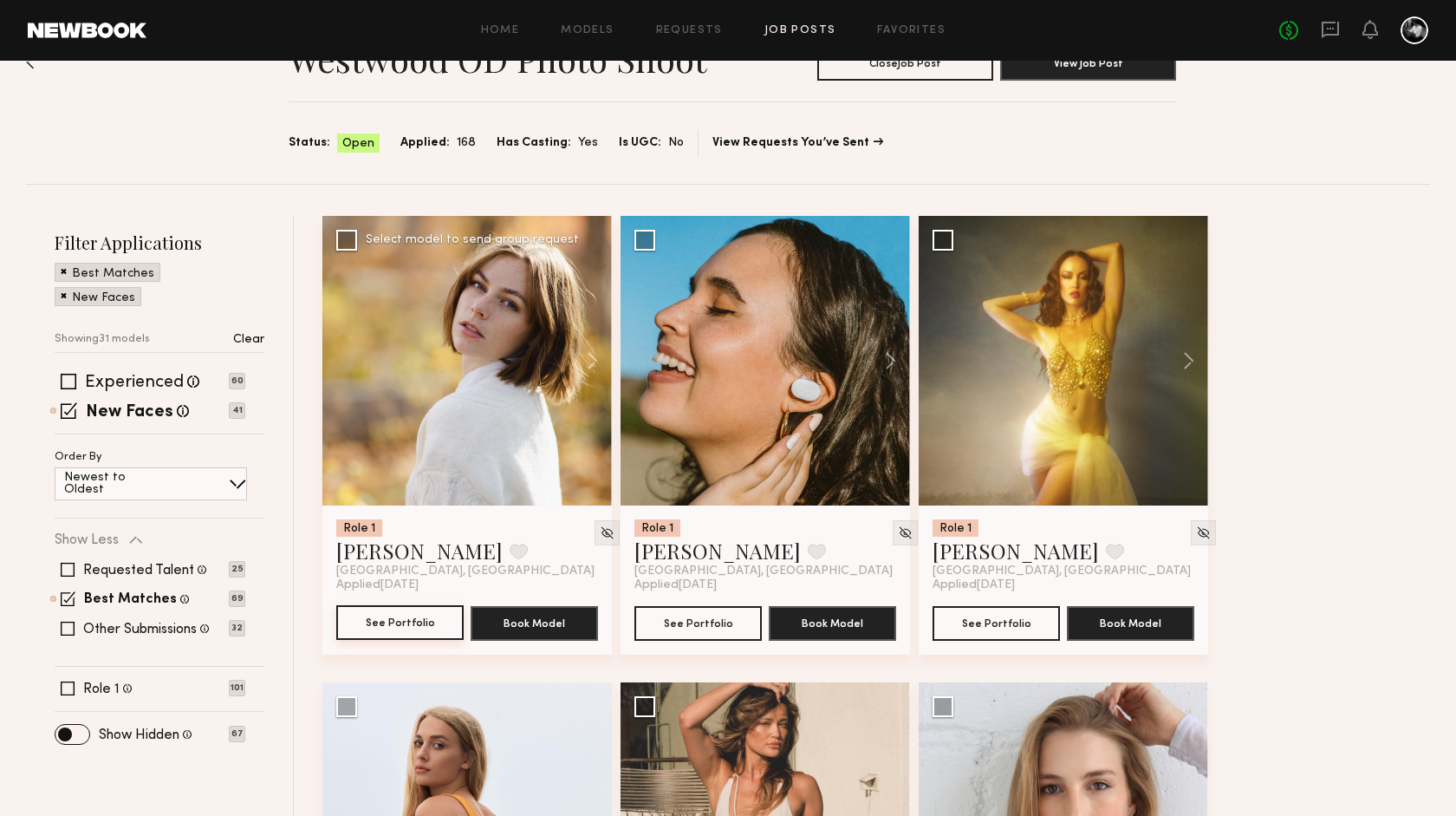
click at [433, 614] on button "See Portfolio" at bounding box center [400, 622] width 127 height 35
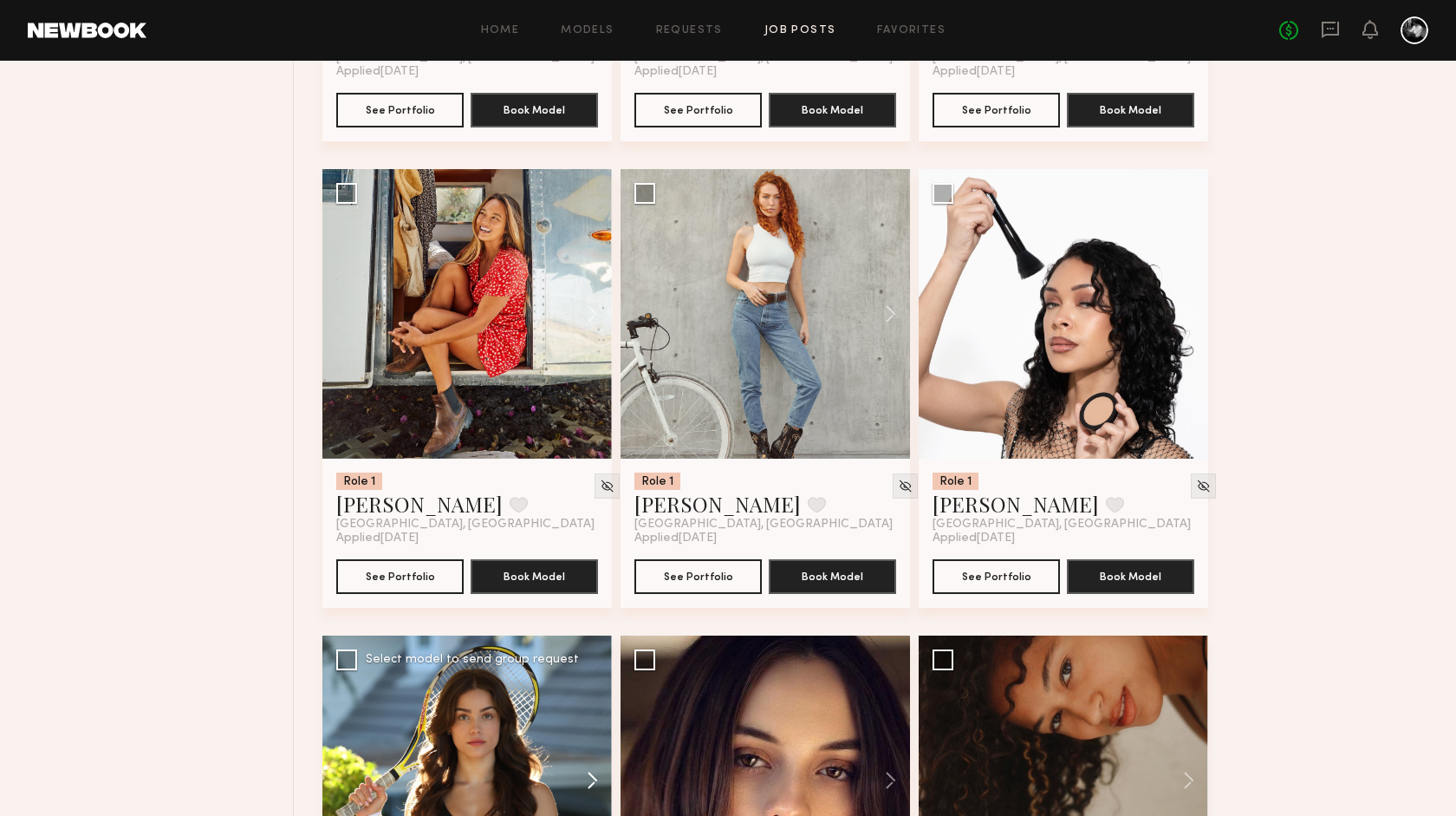
scroll to position [1969, 0]
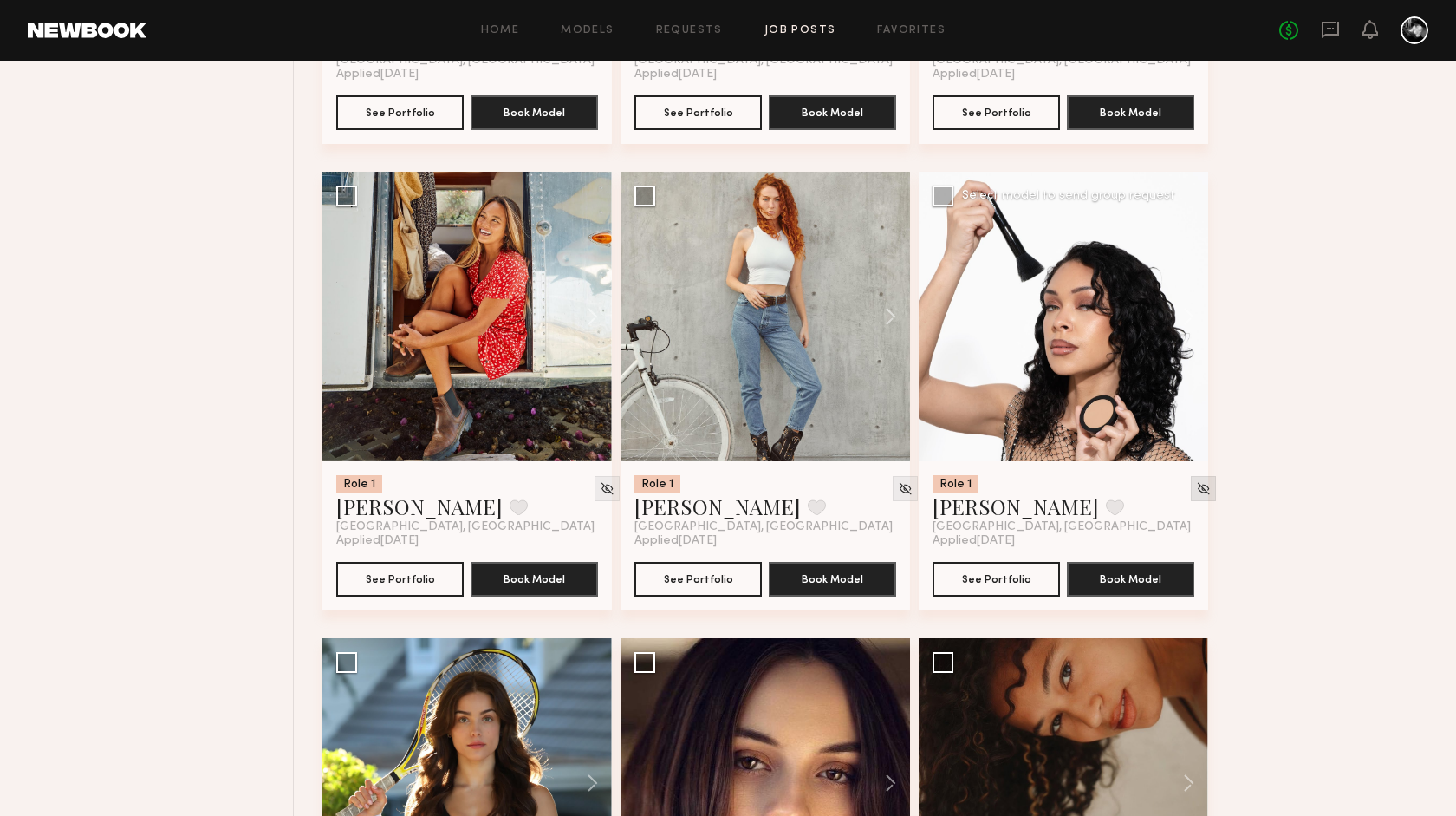
click at [1196, 493] on img at bounding box center [1204, 489] width 15 height 15
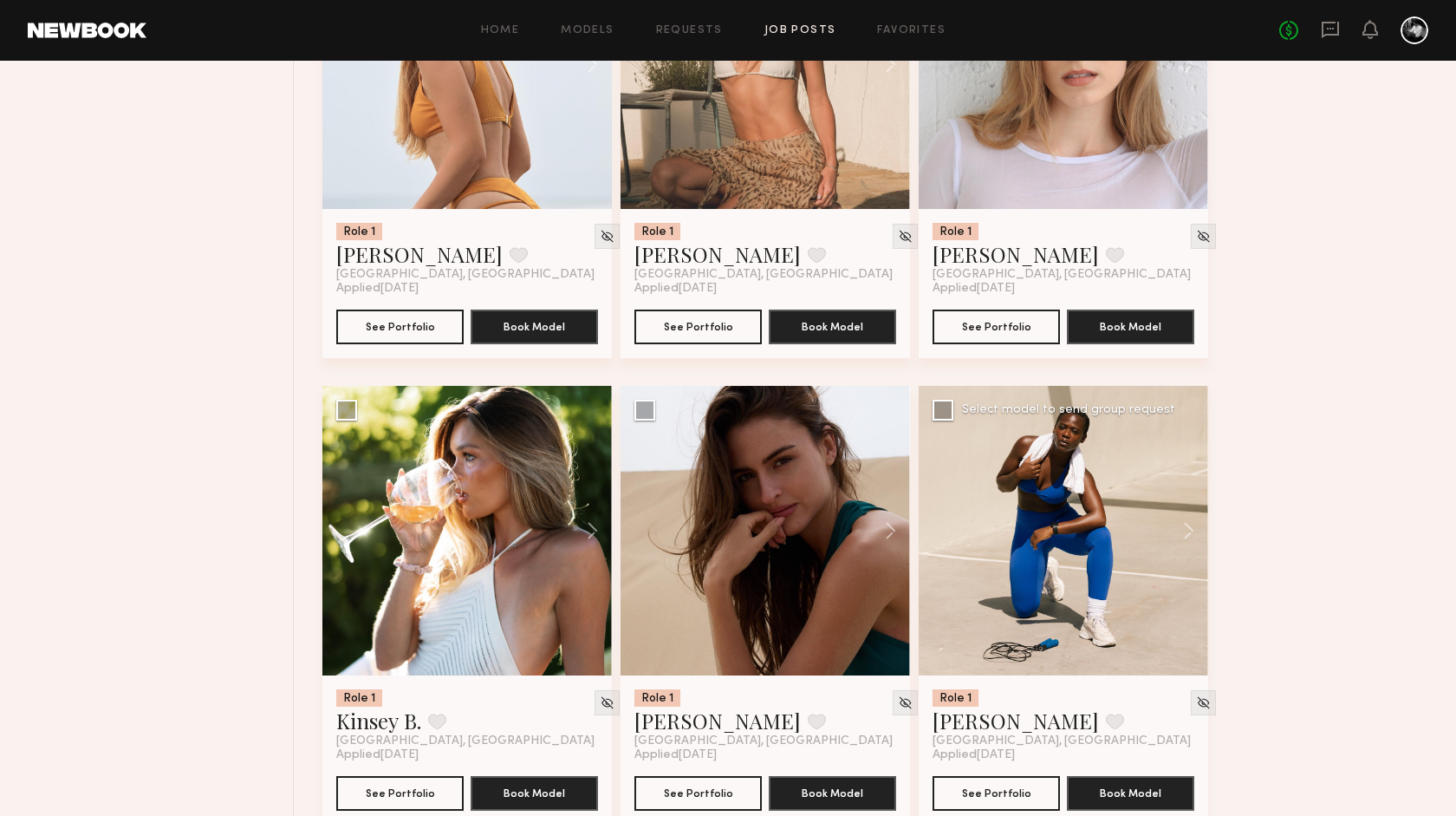
scroll to position [824, 0]
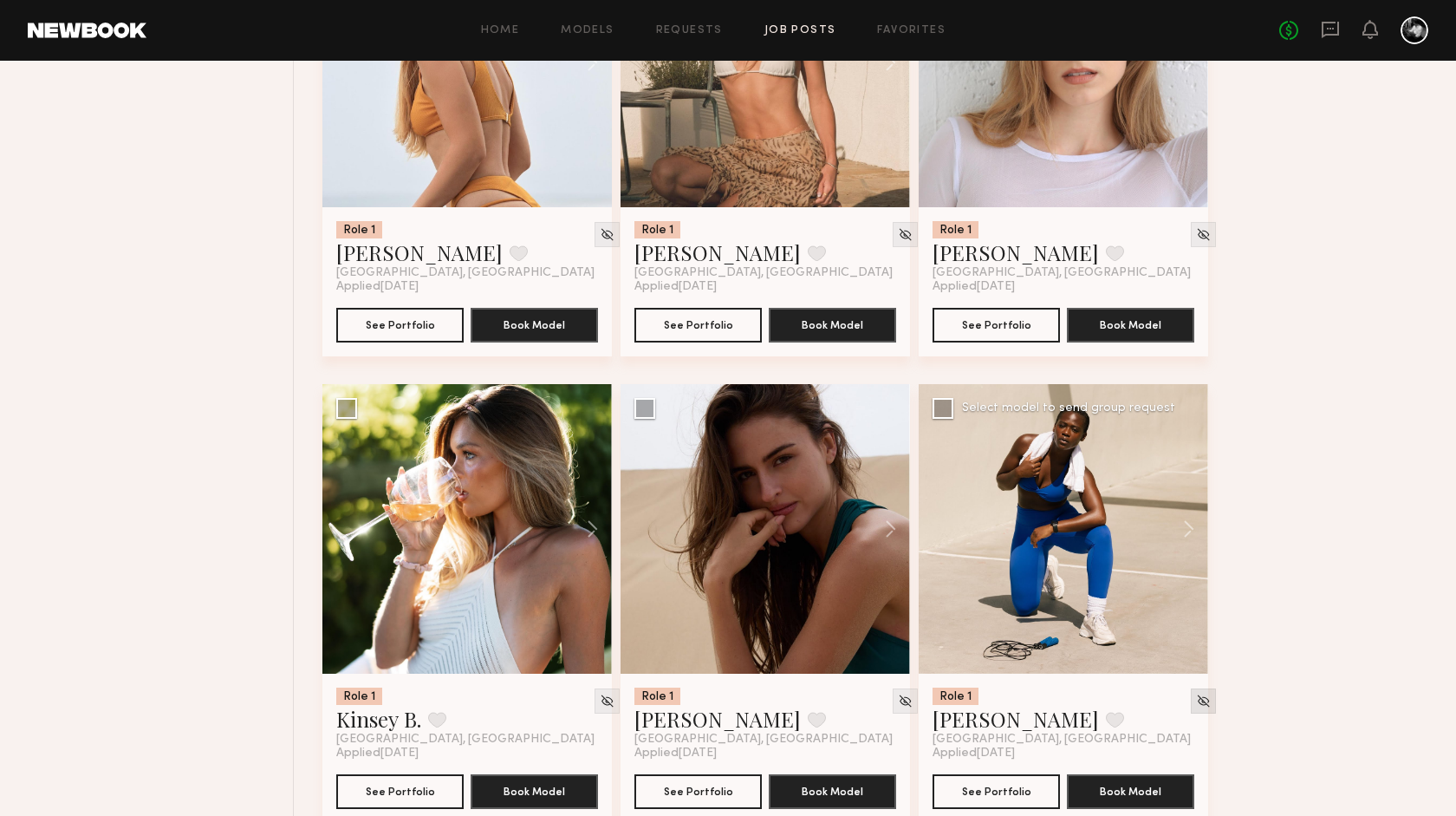
click at [1196, 702] on img at bounding box center [1204, 701] width 15 height 15
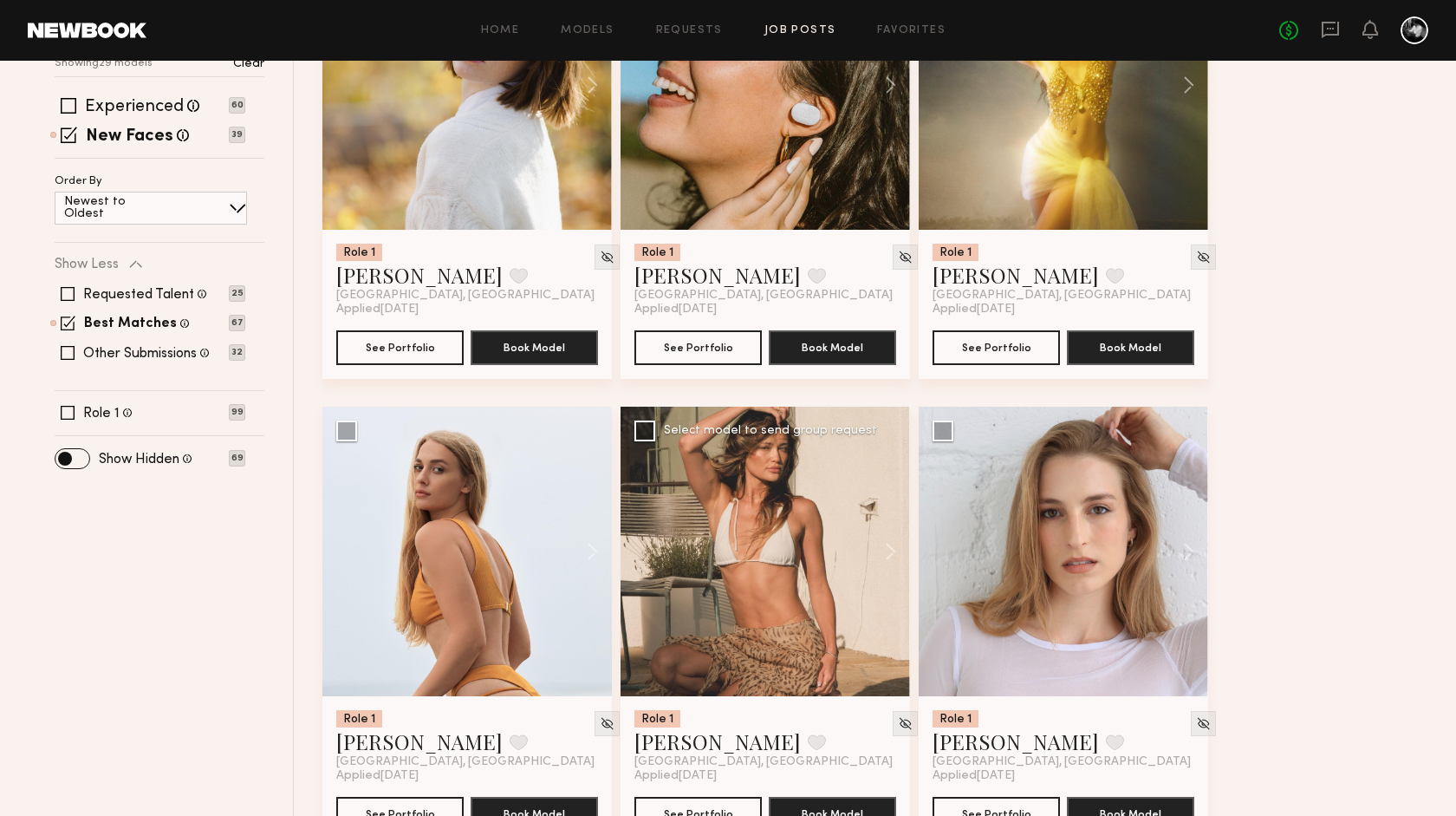
scroll to position [337, 0]
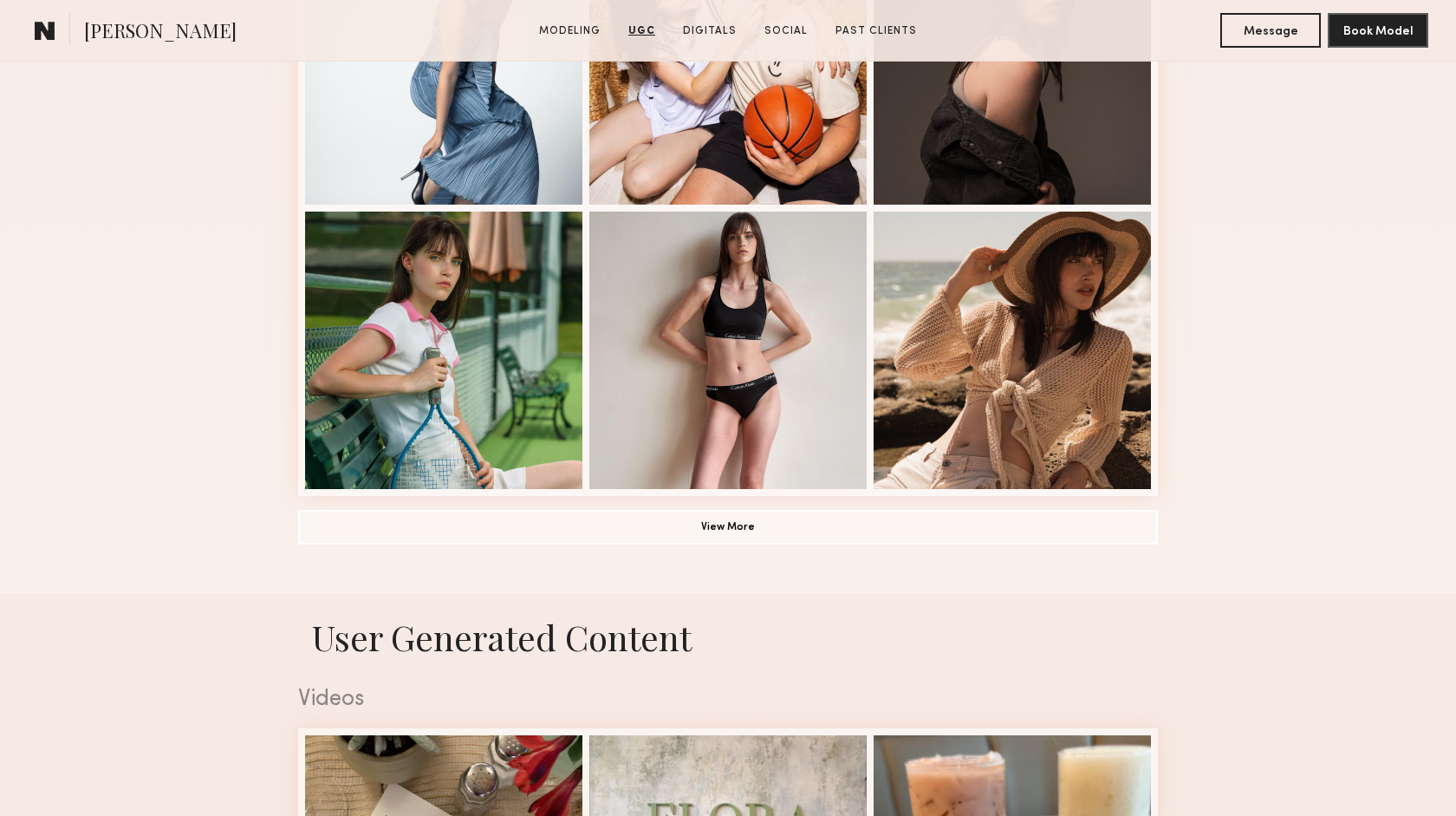
scroll to position [1150, 0]
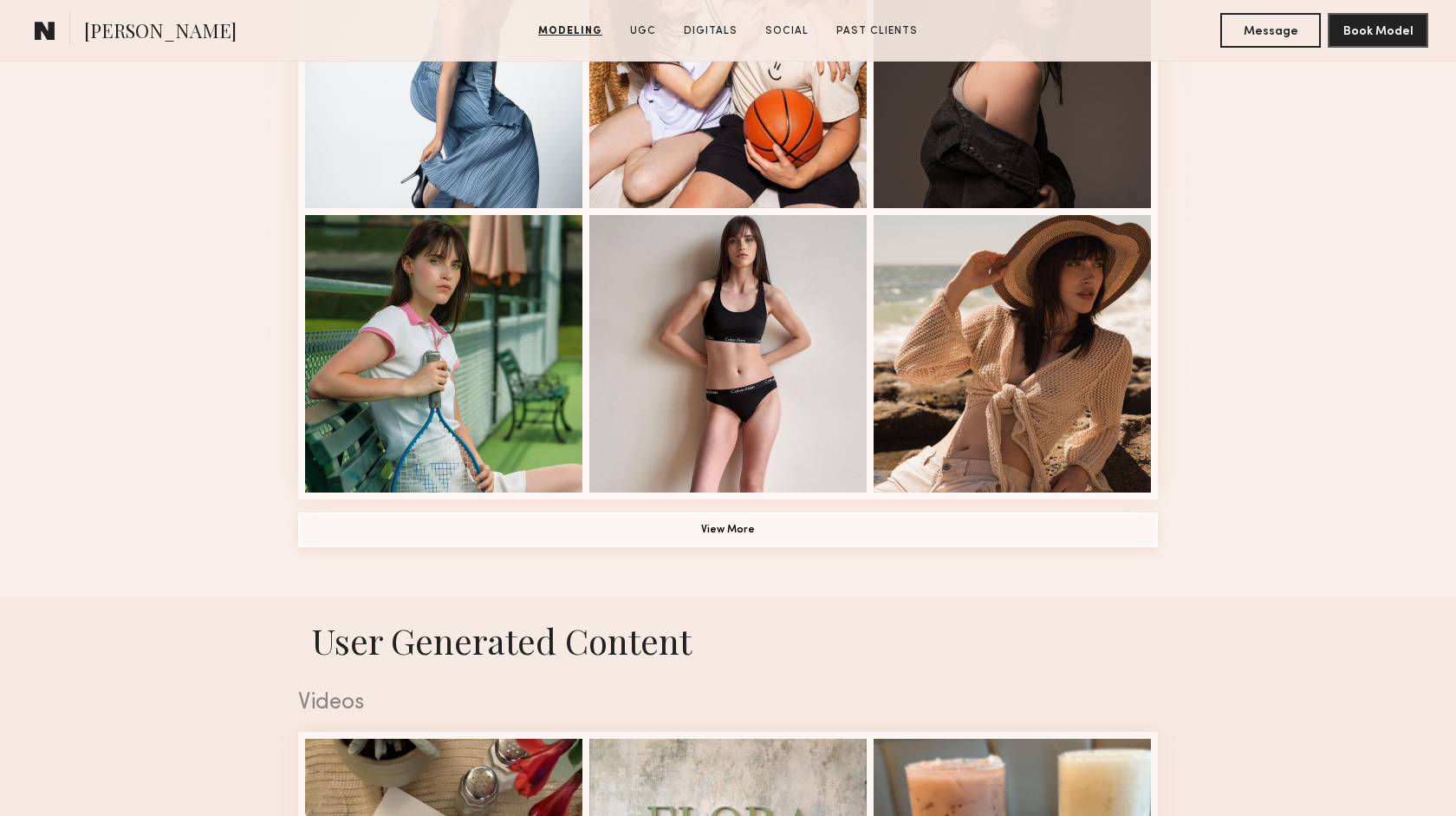
click at [734, 539] on button "View More" at bounding box center [728, 529] width 860 height 35
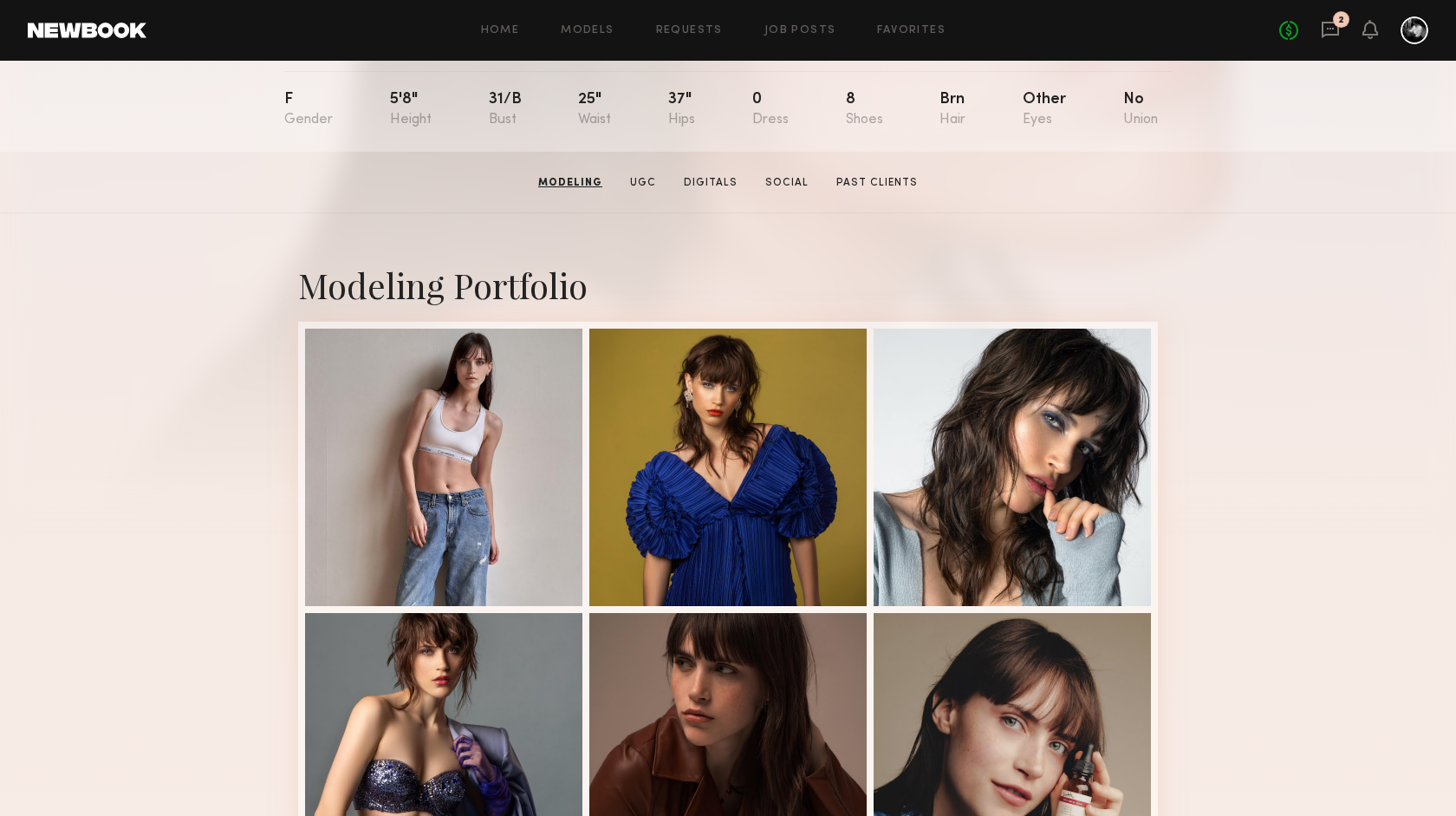
scroll to position [0, 0]
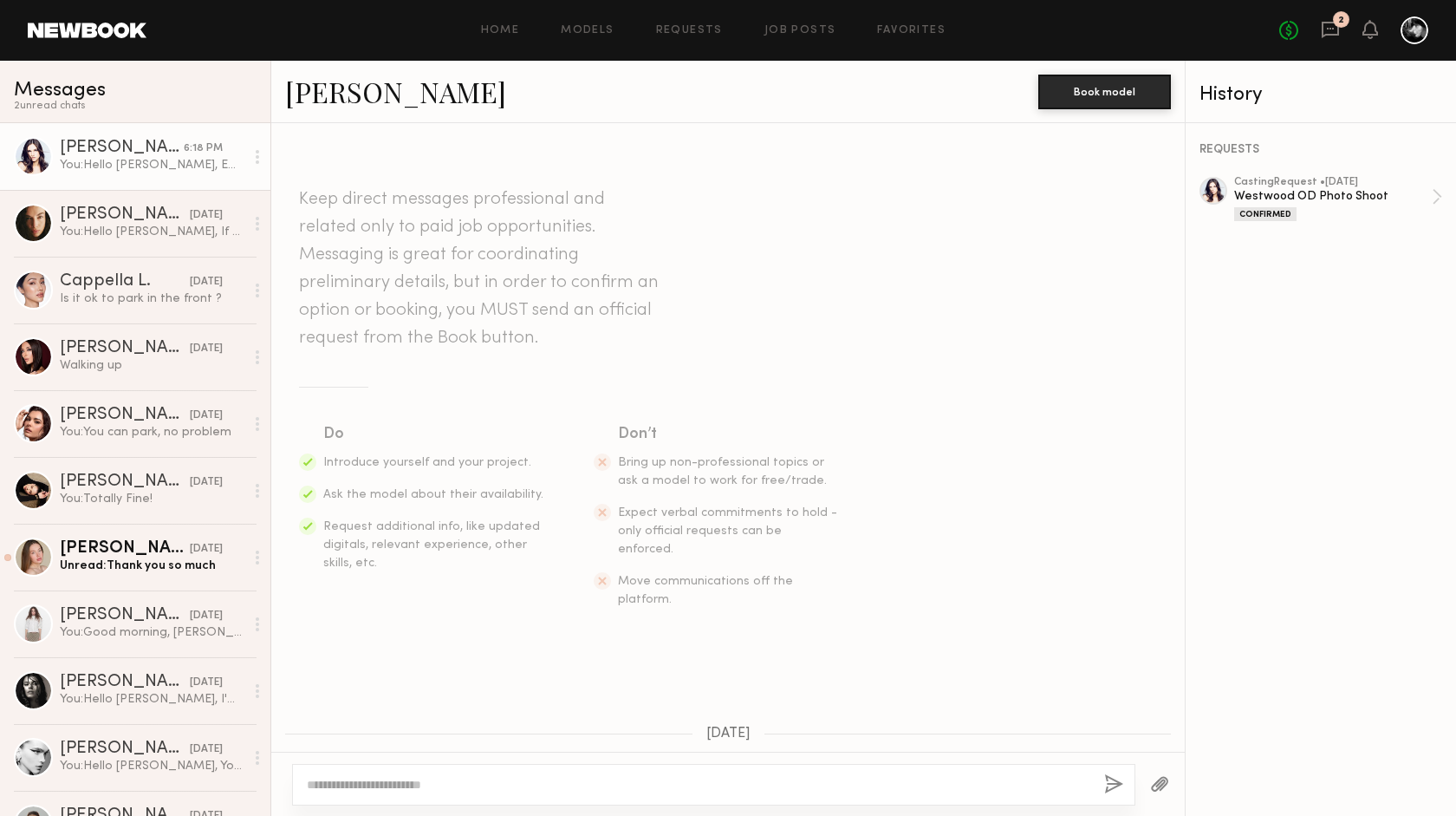
scroll to position [1890, 0]
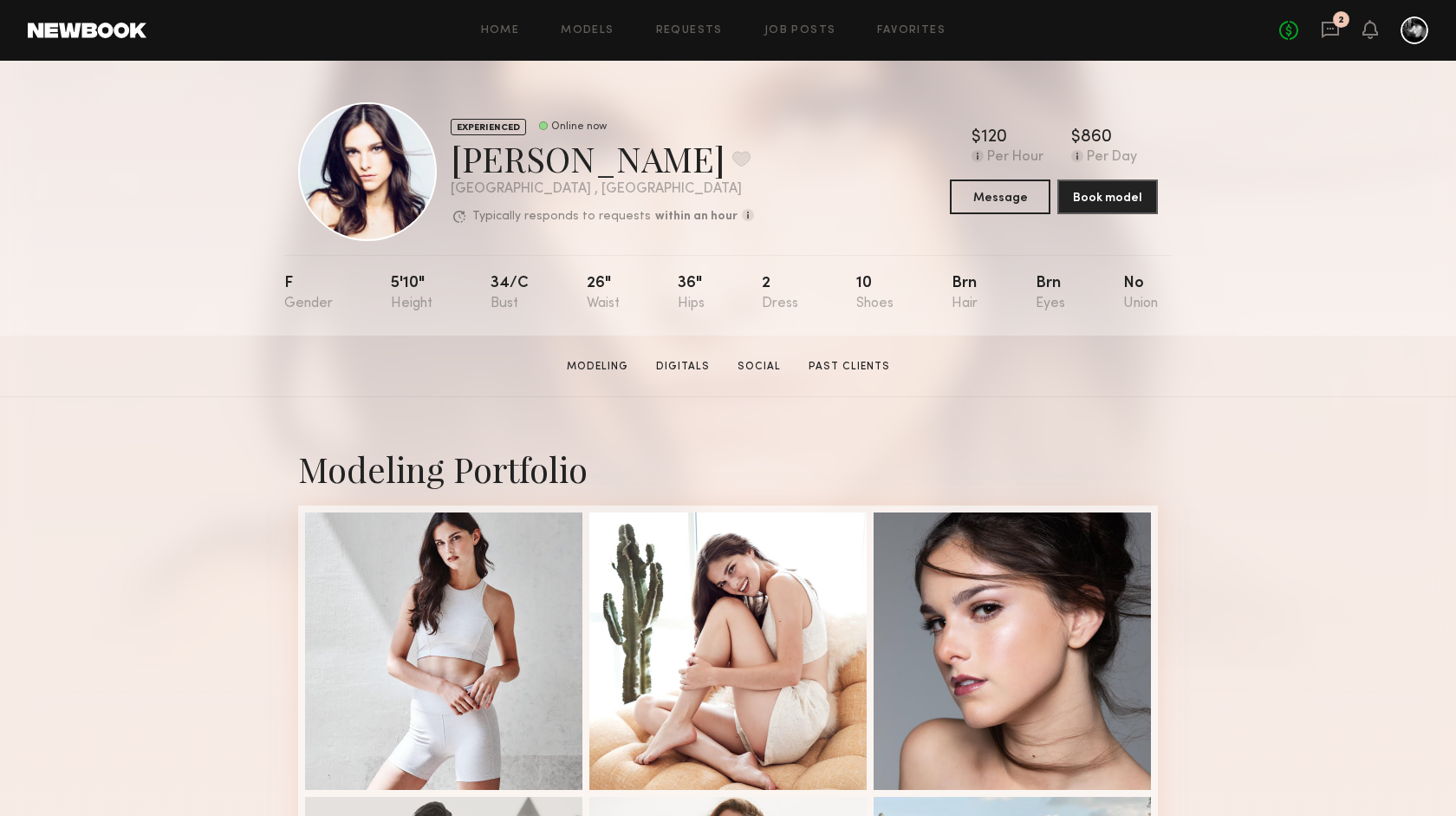
click at [1335, 22] on div "2" at bounding box center [1342, 20] width 17 height 17
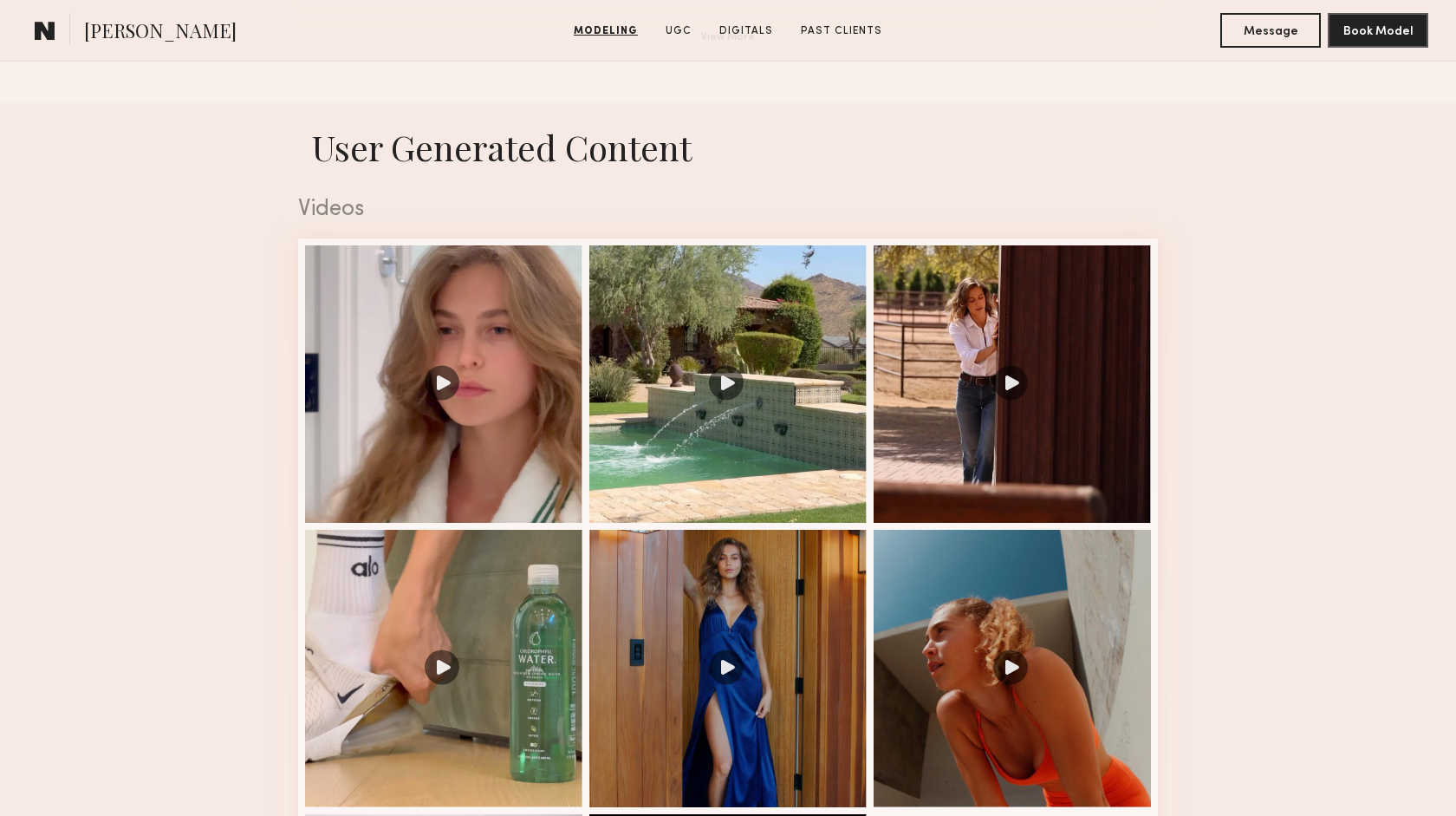
scroll to position [1684, 0]
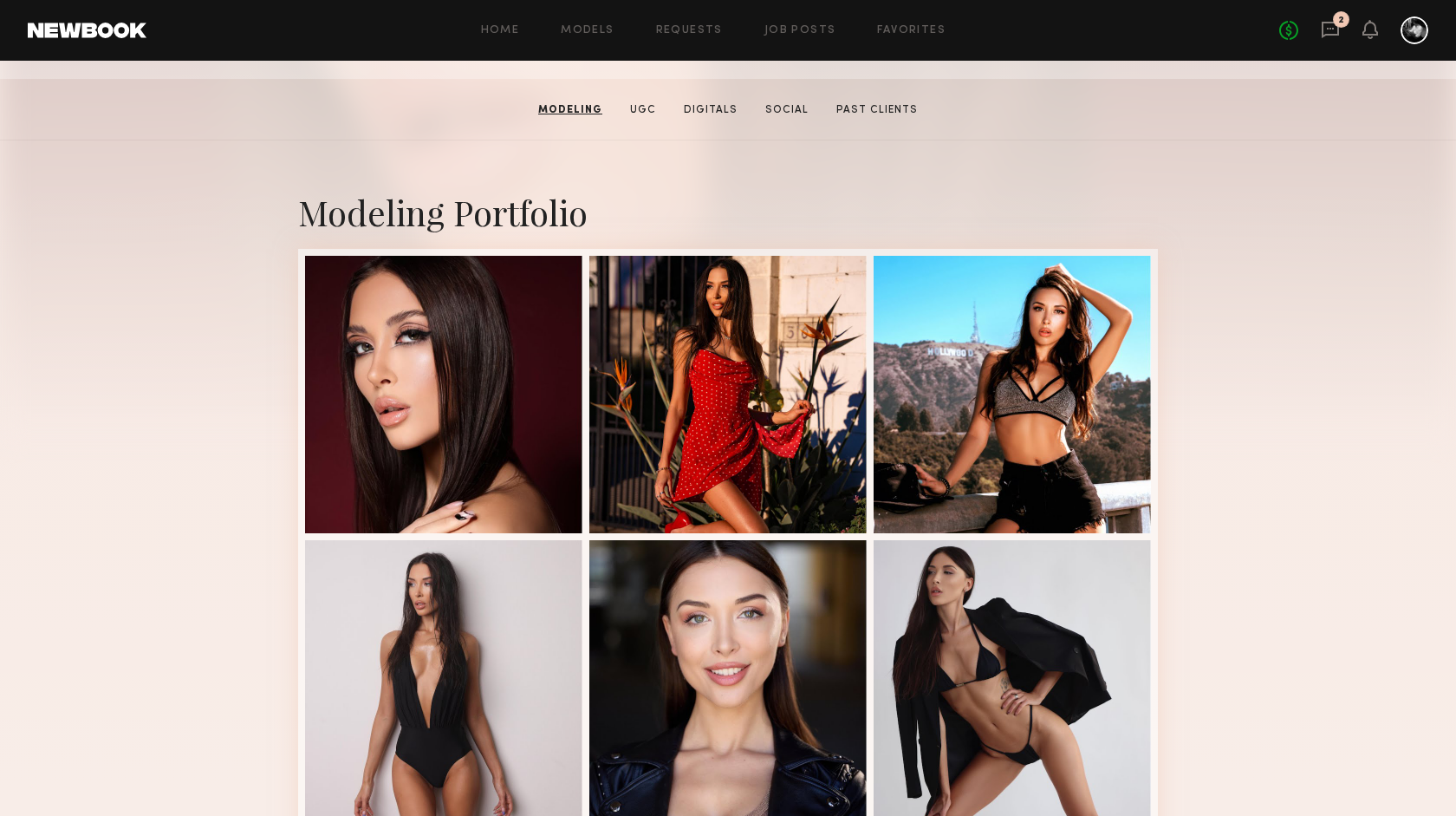
scroll to position [266, 0]
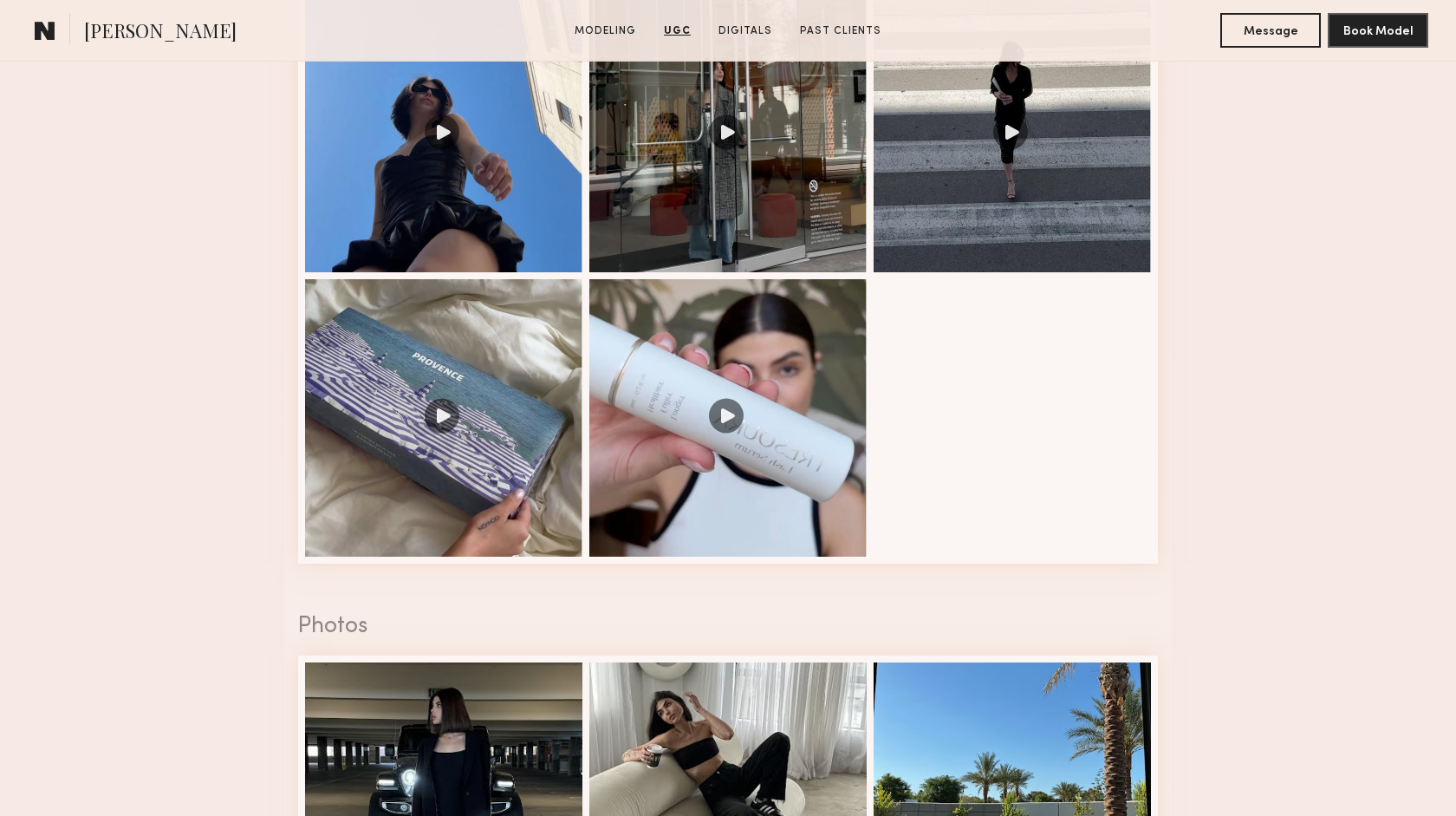
scroll to position [2172, 0]
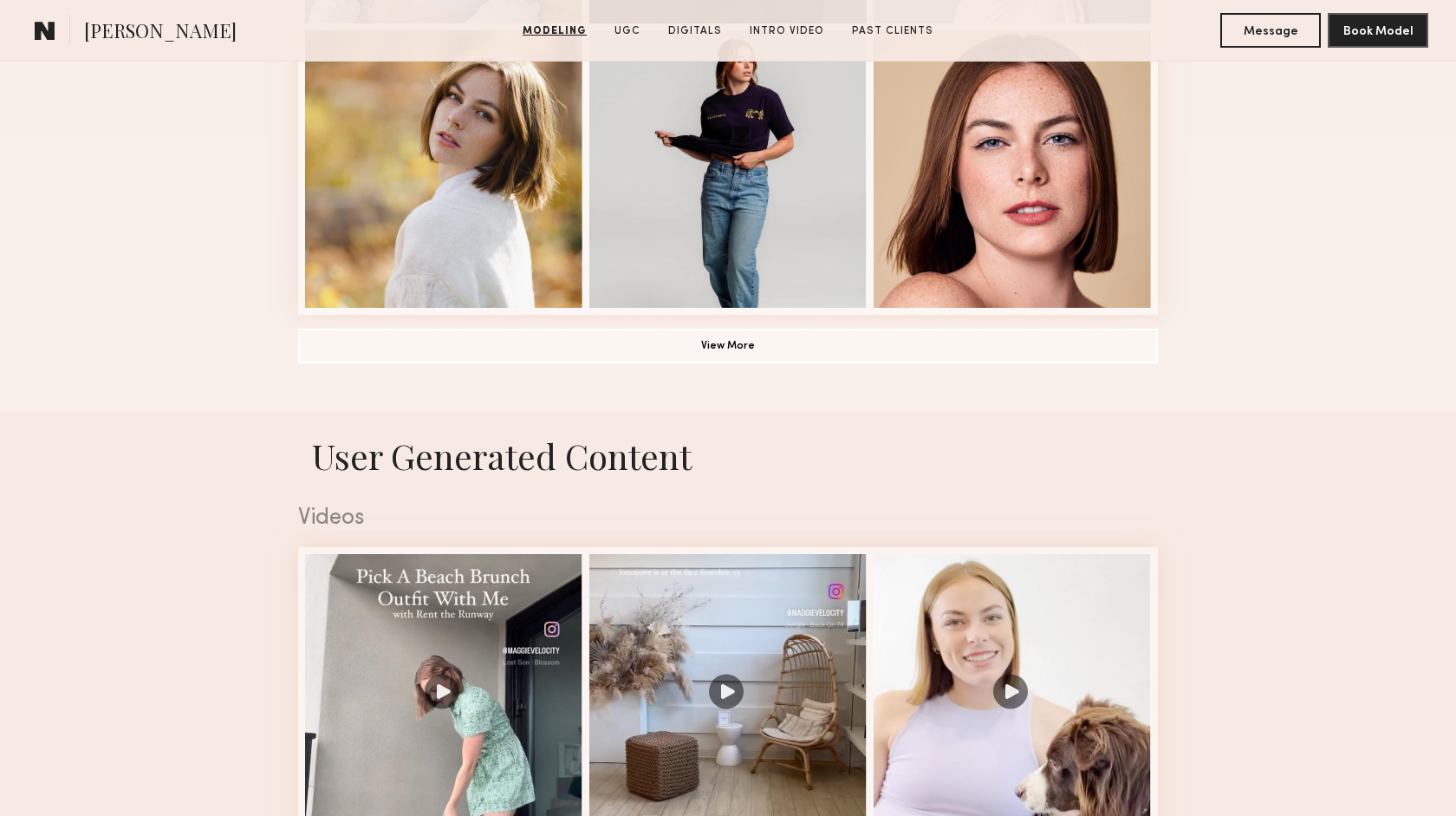
scroll to position [1336, 0]
click at [721, 345] on button "View More" at bounding box center [728, 344] width 860 height 35
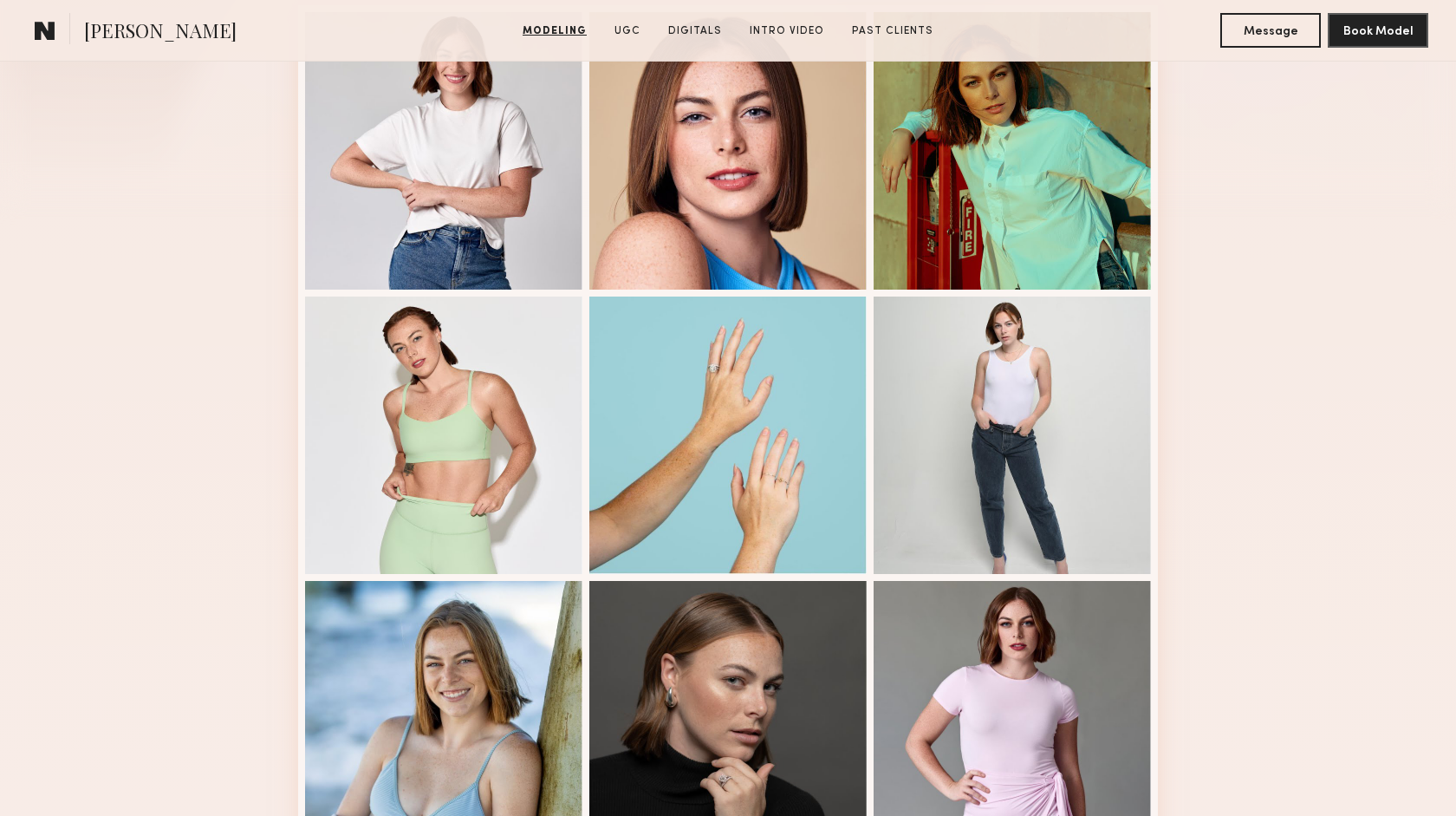
scroll to position [0, 0]
